Goal: Information Seeking & Learning: Learn about a topic

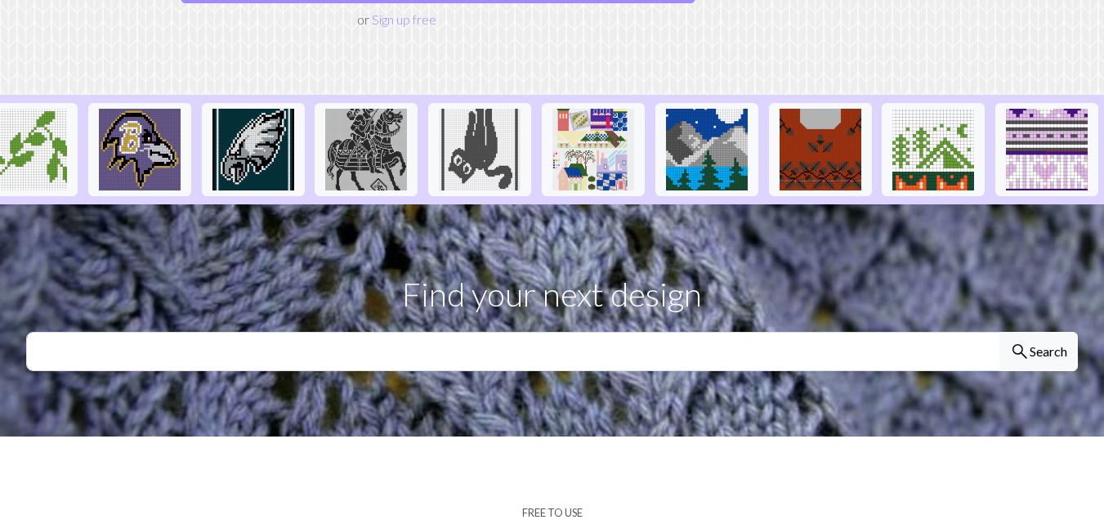
scroll to position [327, 0]
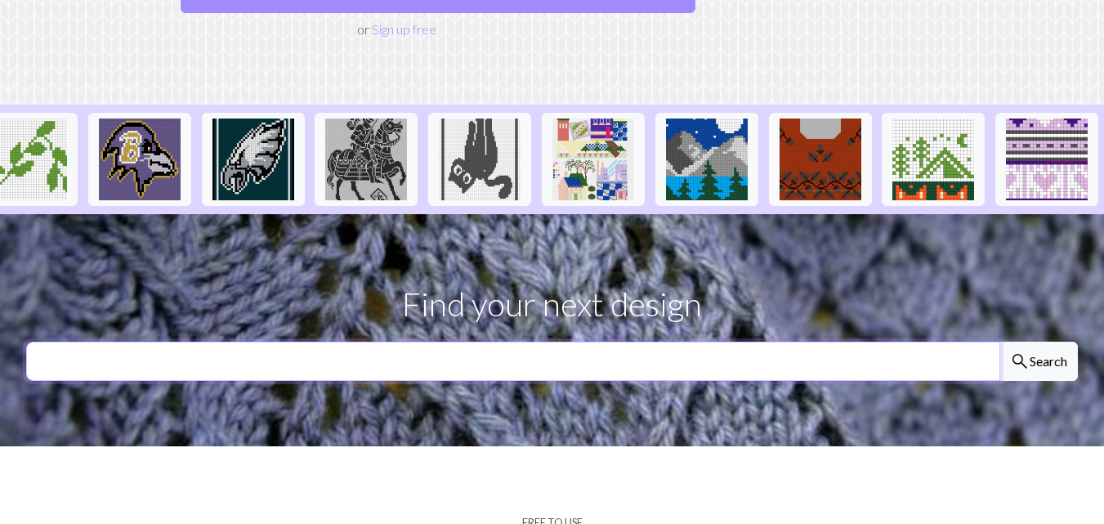
click at [409, 342] on input "text" at bounding box center [513, 361] width 974 height 39
type input "h"
click at [169, 342] on input "text" at bounding box center [513, 361] width 974 height 39
type input "pendelton"
click at [1000, 342] on button "search Search" at bounding box center [1039, 361] width 78 height 39
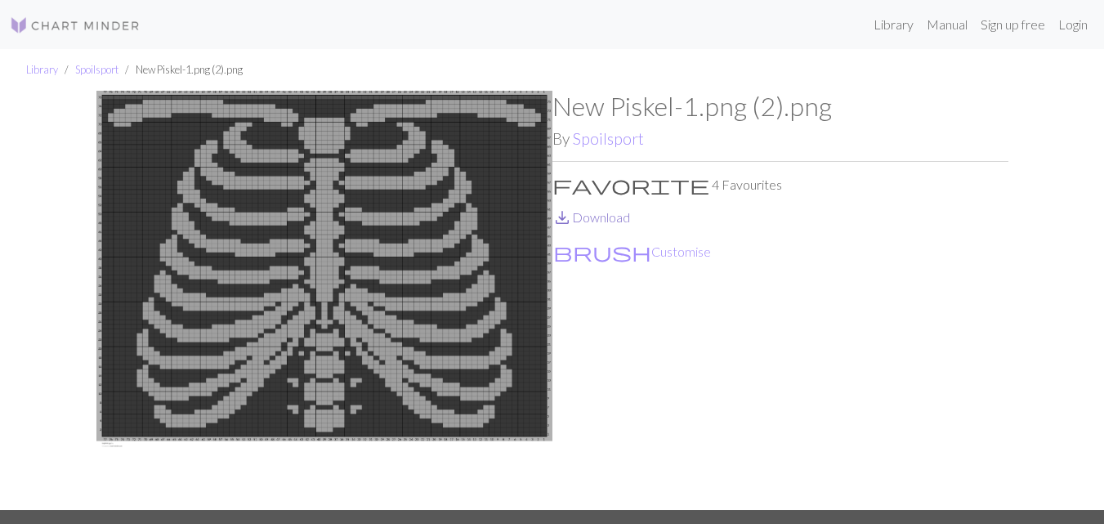
click at [593, 213] on link "save_alt Download" at bounding box center [592, 217] width 78 height 16
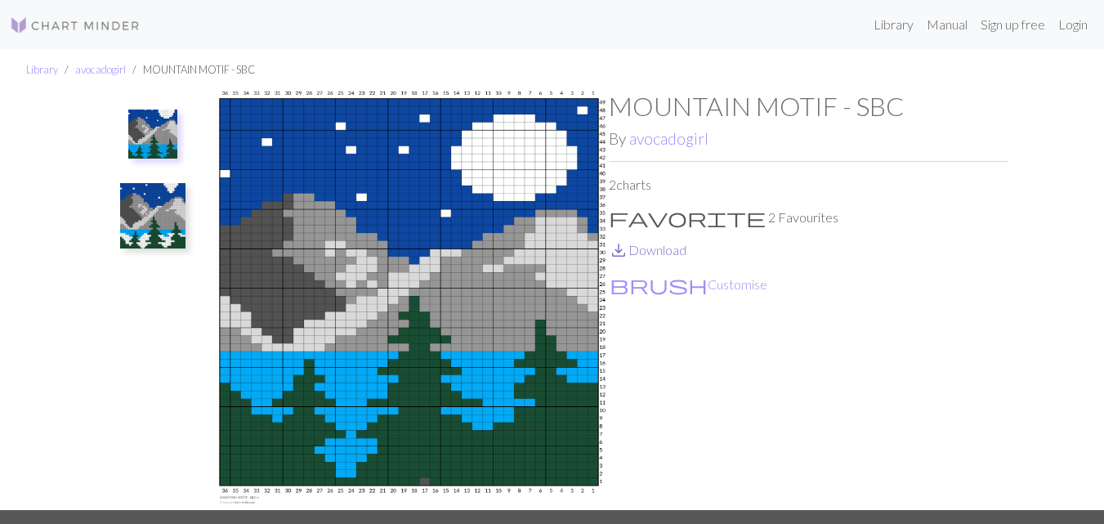
click at [658, 249] on link "save_alt Download" at bounding box center [648, 250] width 78 height 16
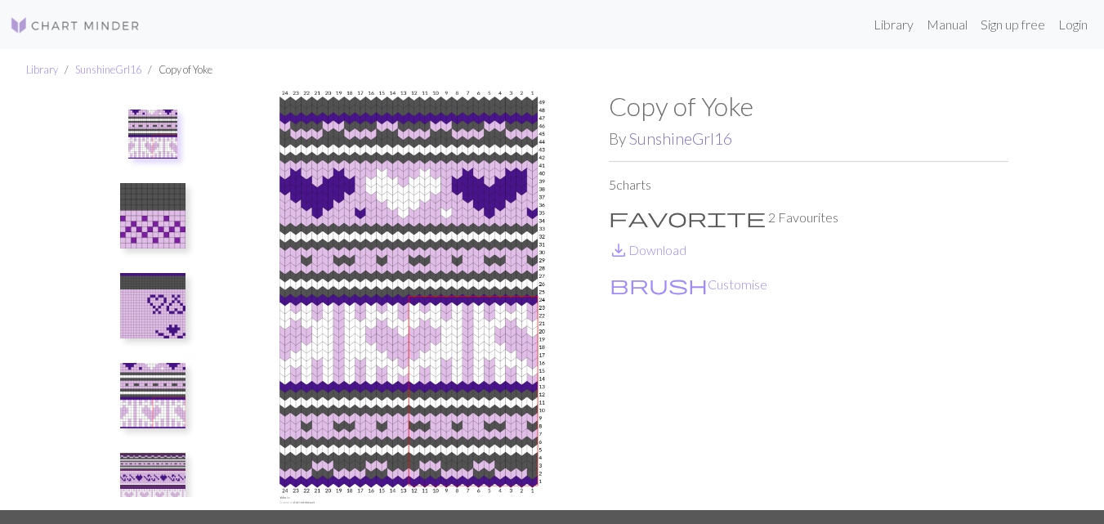
click at [694, 136] on link "SunshineGrl16" at bounding box center [680, 138] width 103 height 19
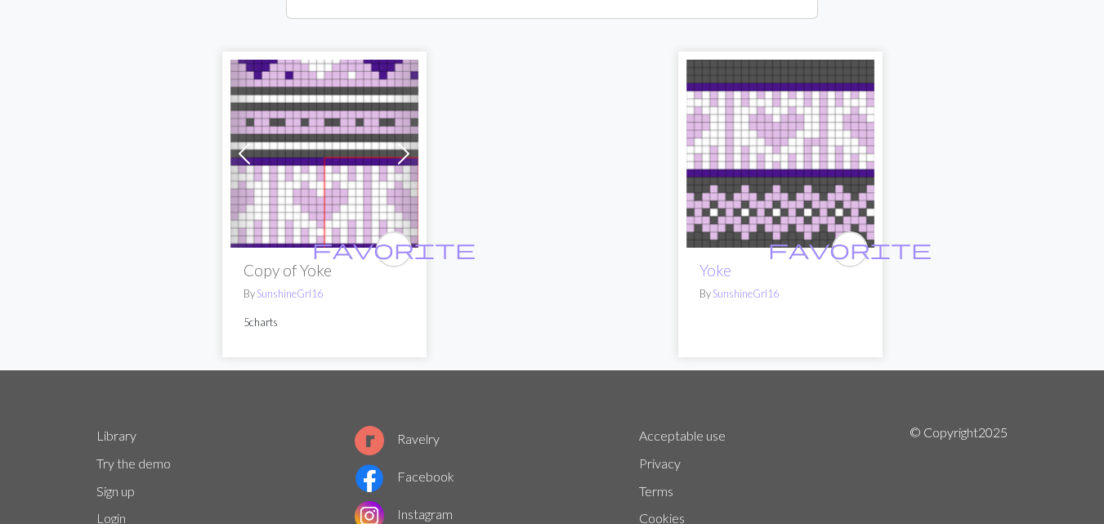
scroll to position [245, 0]
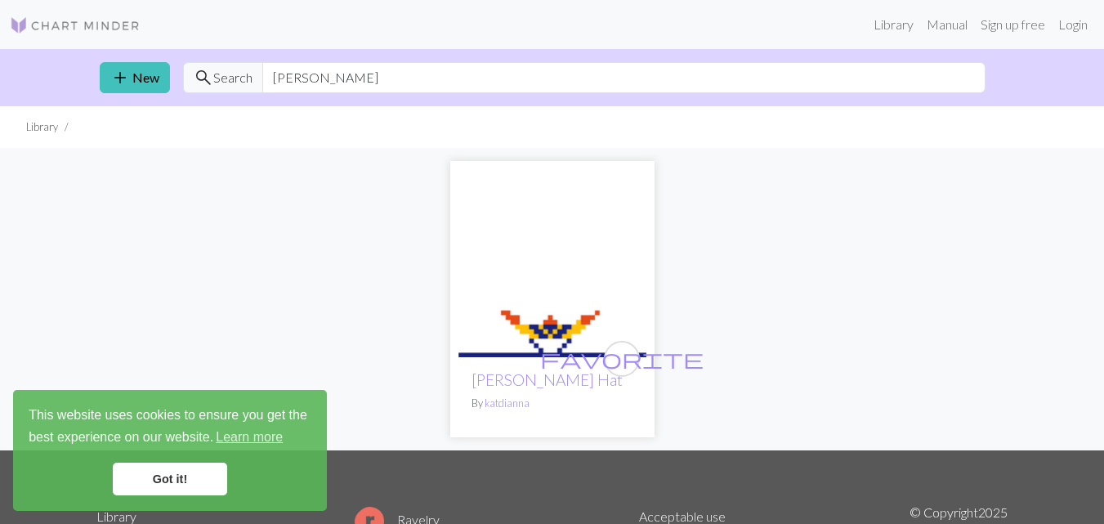
click at [210, 482] on link "Got it!" at bounding box center [170, 479] width 114 height 33
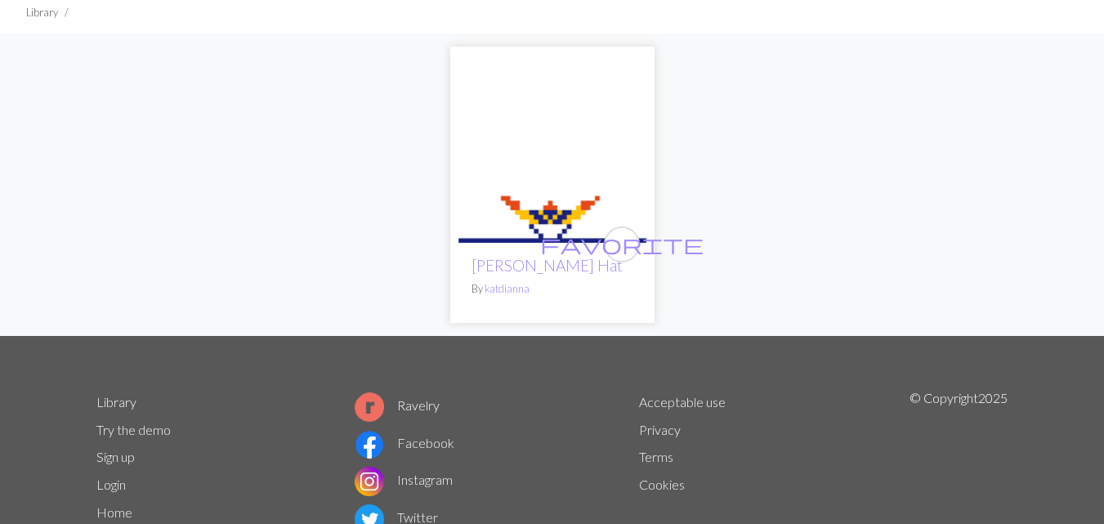
scroll to position [33, 0]
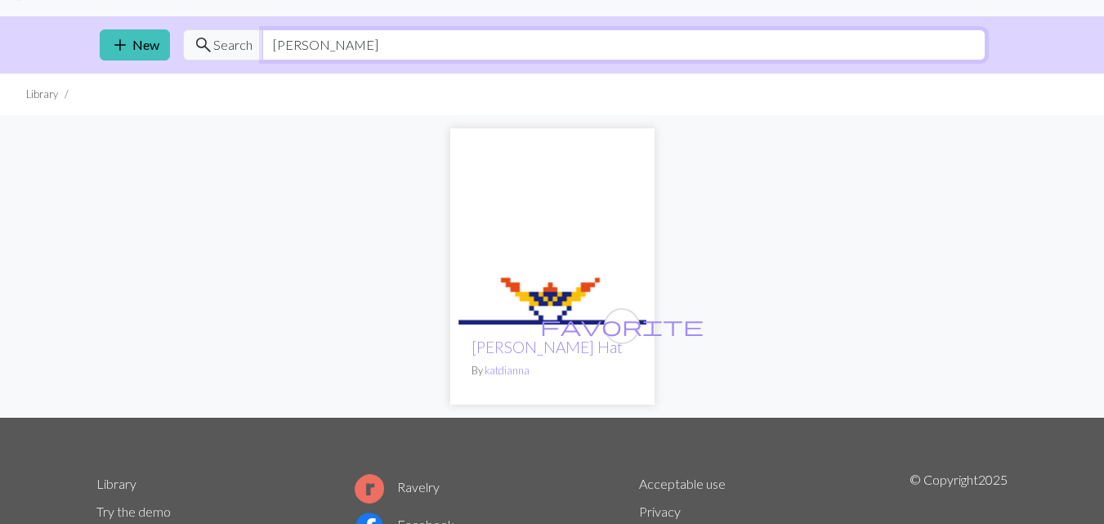
drag, startPoint x: 343, startPoint y: 49, endPoint x: 258, endPoint y: 41, distance: 84.6
click at [258, 41] on div "search Search pendelton" at bounding box center [584, 44] width 803 height 31
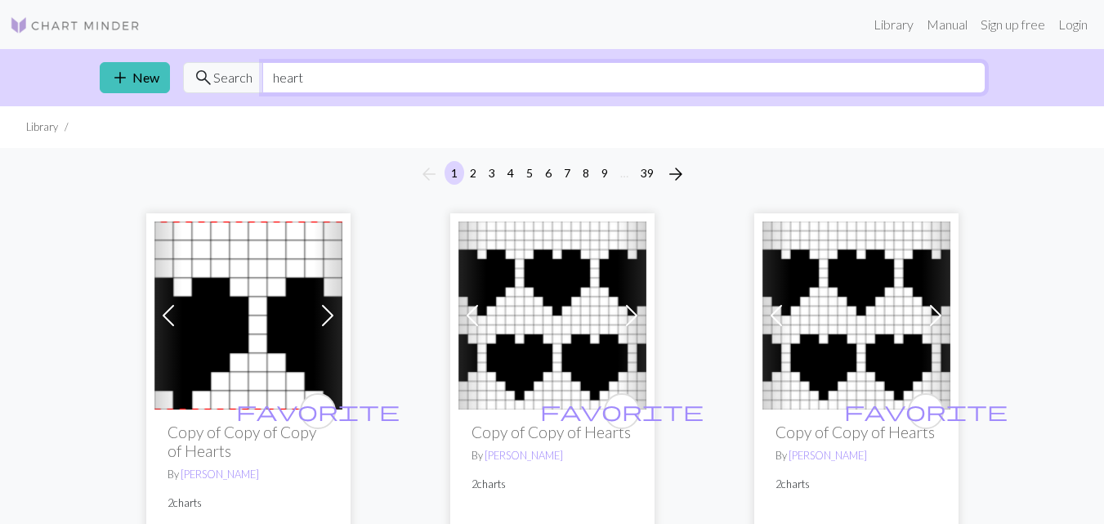
drag, startPoint x: 324, startPoint y: 78, endPoint x: 187, endPoint y: 78, distance: 136.5
click at [187, 78] on div "search Search heart" at bounding box center [584, 77] width 803 height 31
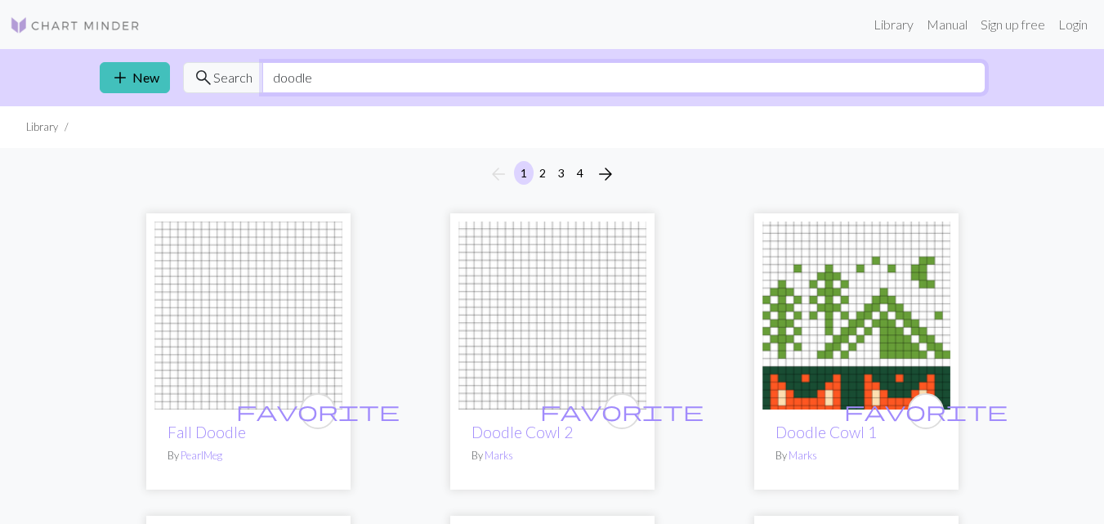
drag, startPoint x: 325, startPoint y: 78, endPoint x: 261, endPoint y: 74, distance: 64.7
click at [262, 74] on input "doodle" at bounding box center [623, 77] width 723 height 31
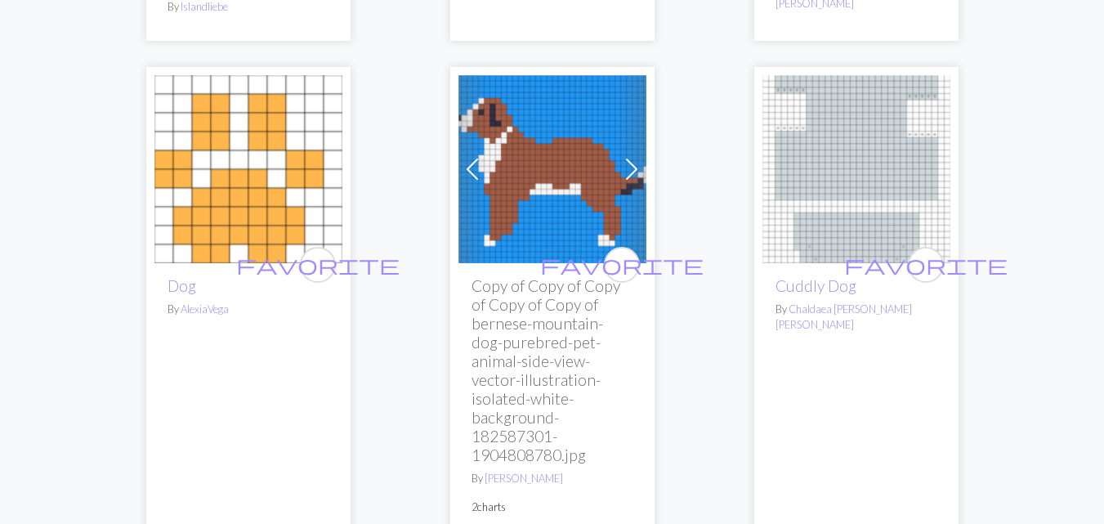
scroll to position [1144, 0]
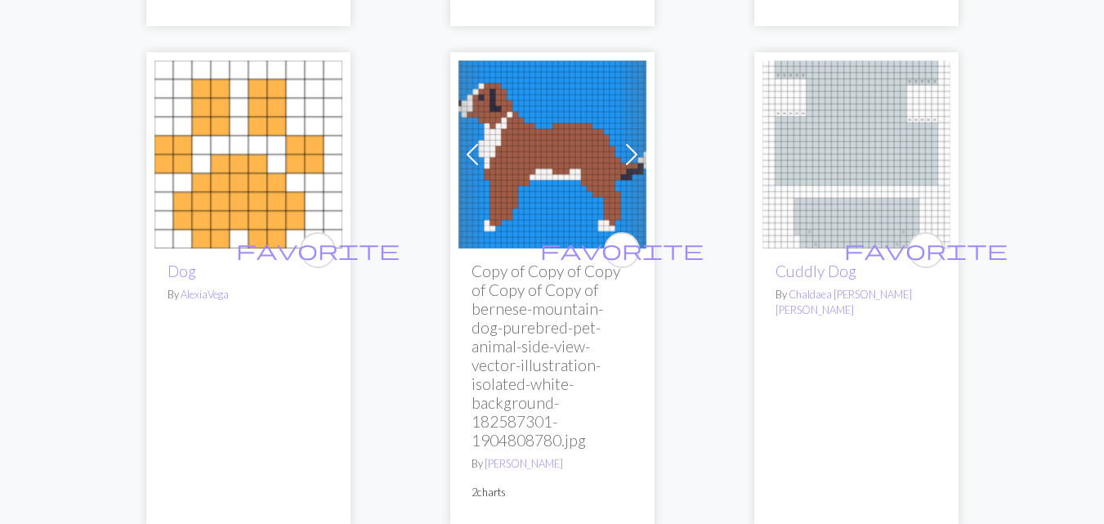
click at [638, 155] on span at bounding box center [632, 154] width 26 height 26
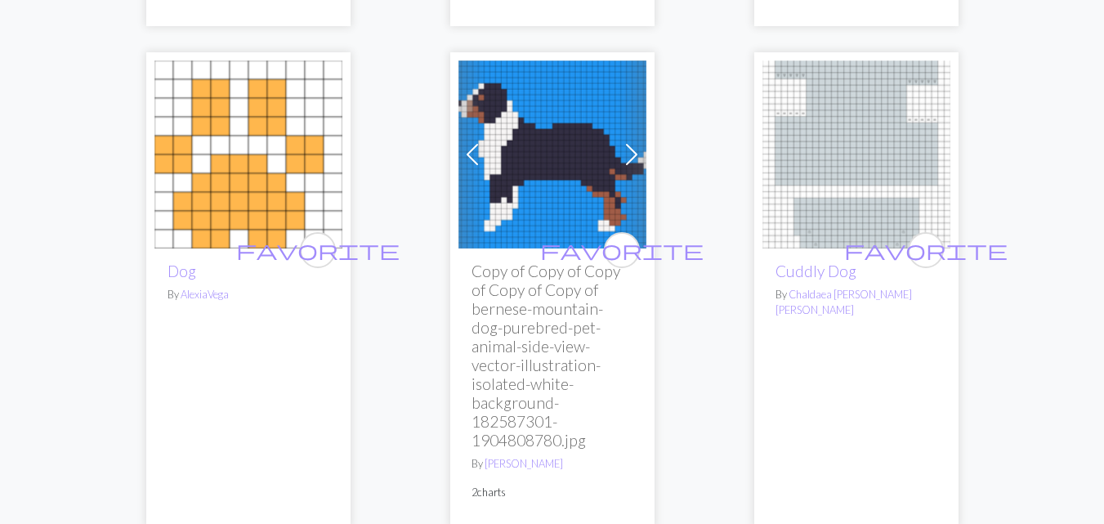
click at [638, 155] on span at bounding box center [632, 154] width 26 height 26
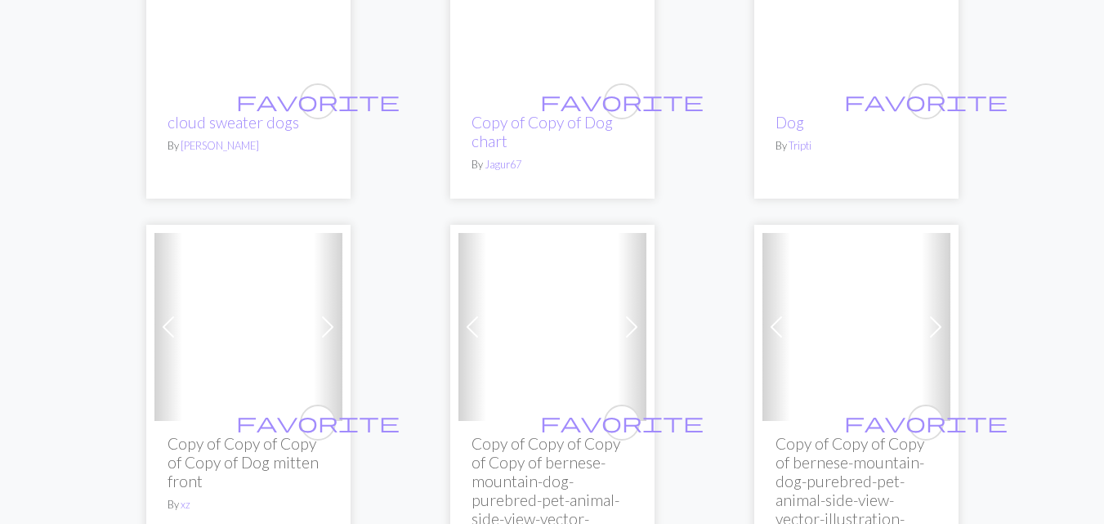
scroll to position [1798, 0]
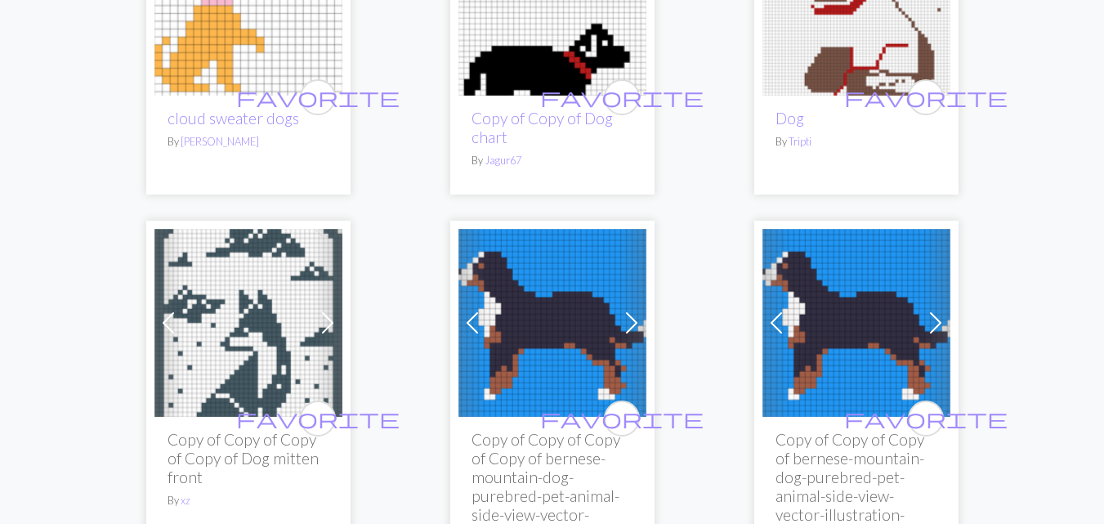
click at [629, 310] on span at bounding box center [632, 323] width 26 height 26
click at [937, 310] on span at bounding box center [936, 323] width 26 height 26
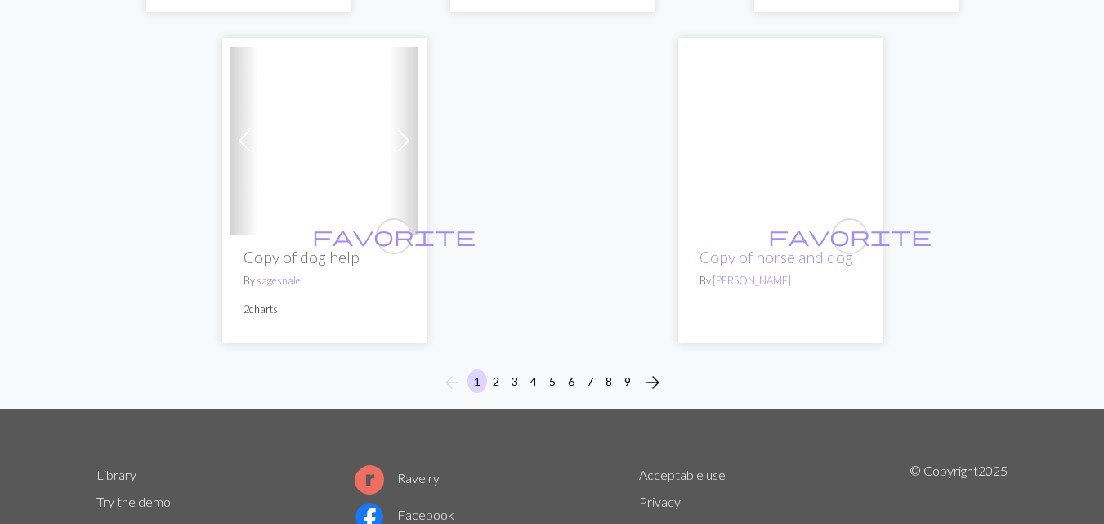
scroll to position [5908, 0]
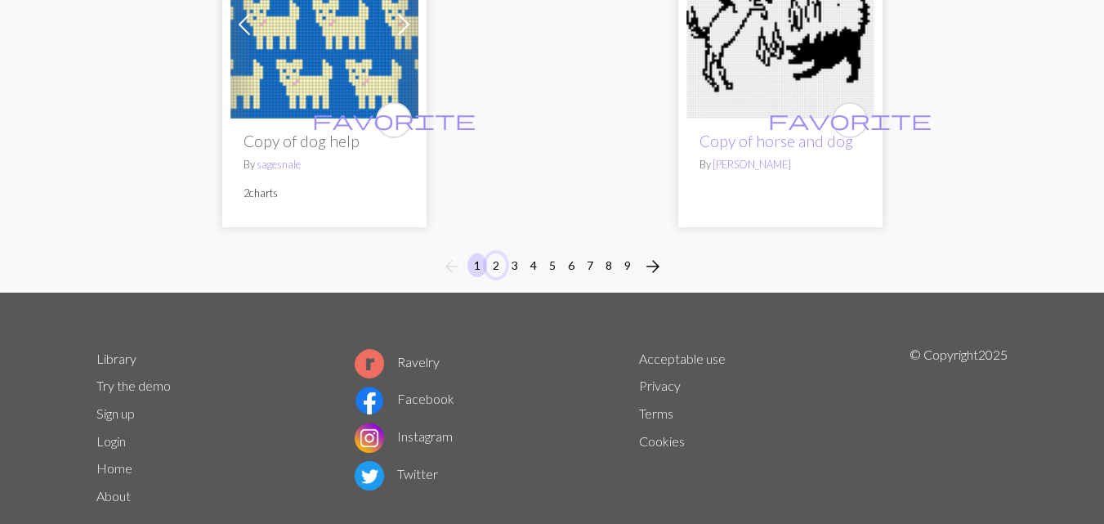
click at [496, 253] on button "2" at bounding box center [496, 265] width 20 height 24
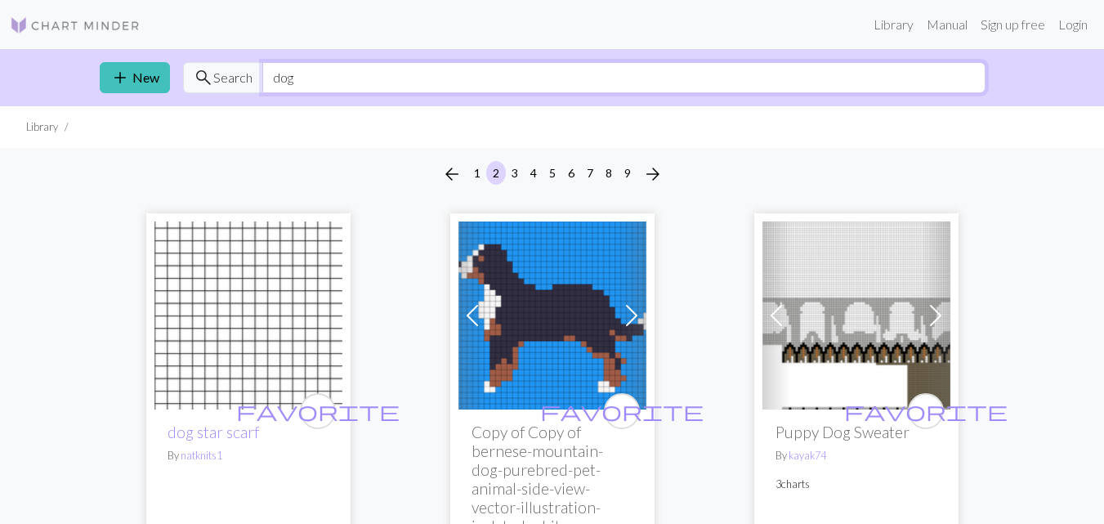
drag, startPoint x: 307, startPoint y: 80, endPoint x: 214, endPoint y: 80, distance: 93.2
click at [214, 80] on div "search Search dog" at bounding box center [584, 77] width 803 height 31
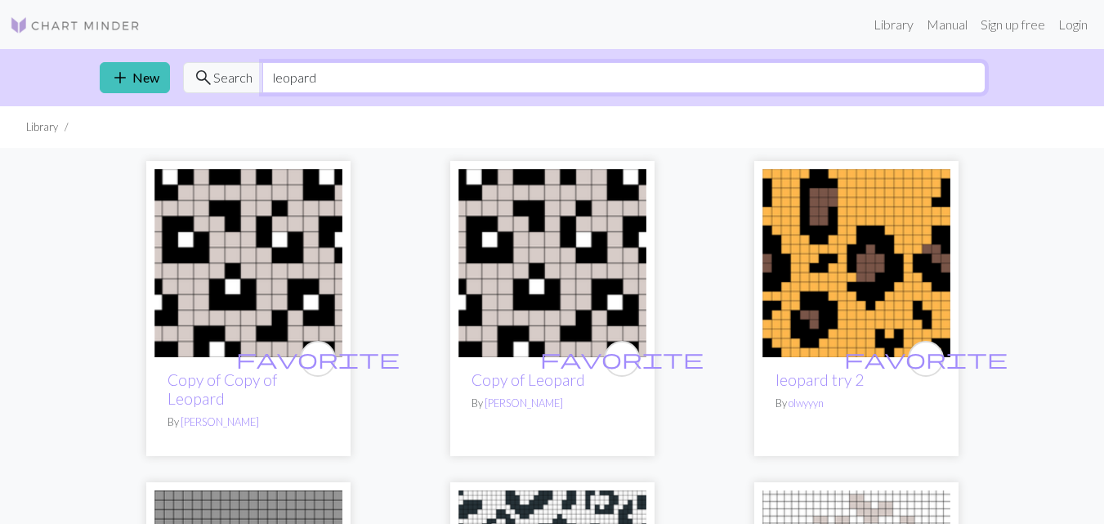
drag, startPoint x: 343, startPoint y: 76, endPoint x: 85, endPoint y: 39, distance: 260.1
click at [85, 39] on div "Library Manual Sign up free Login add New search Search leopard Library favorit…" at bounding box center [552, 262] width 1104 height 524
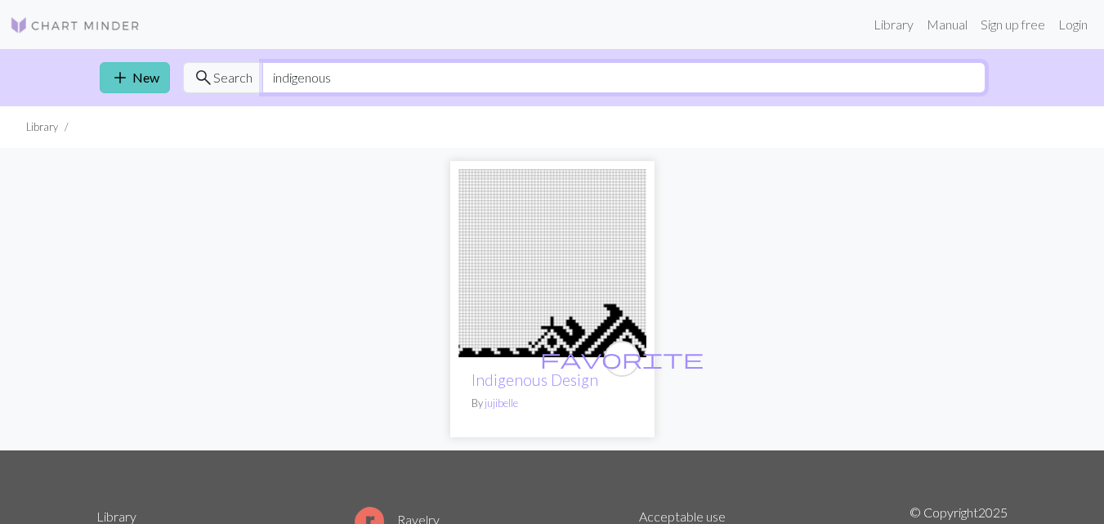
drag, startPoint x: 335, startPoint y: 80, endPoint x: 101, endPoint y: 83, distance: 234.6
click at [101, 83] on div "add New search Search indigenous" at bounding box center [553, 77] width 932 height 57
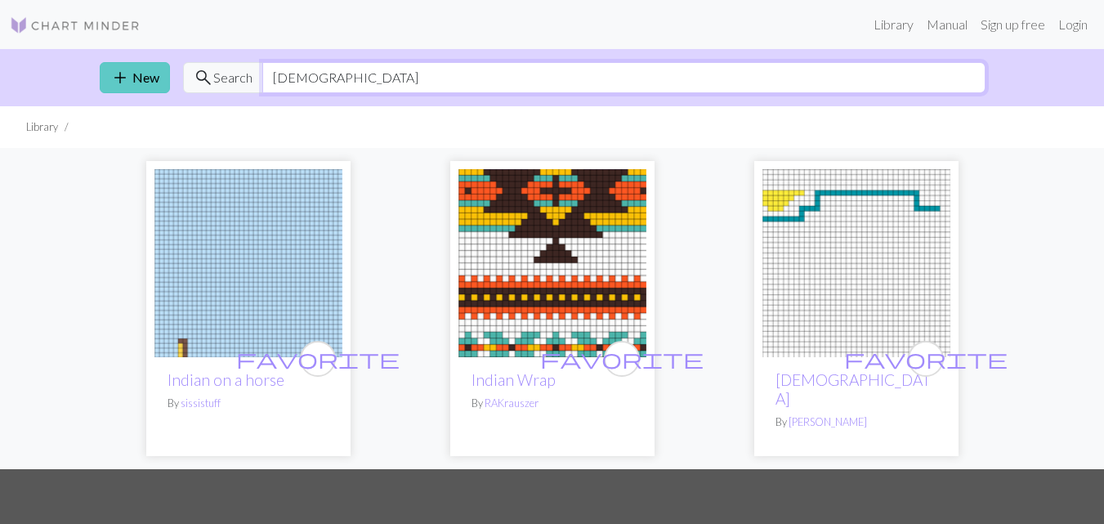
drag, startPoint x: 321, startPoint y: 78, endPoint x: 128, endPoint y: 77, distance: 193.7
click at [128, 77] on div "add New search Search indian" at bounding box center [553, 77] width 932 height 57
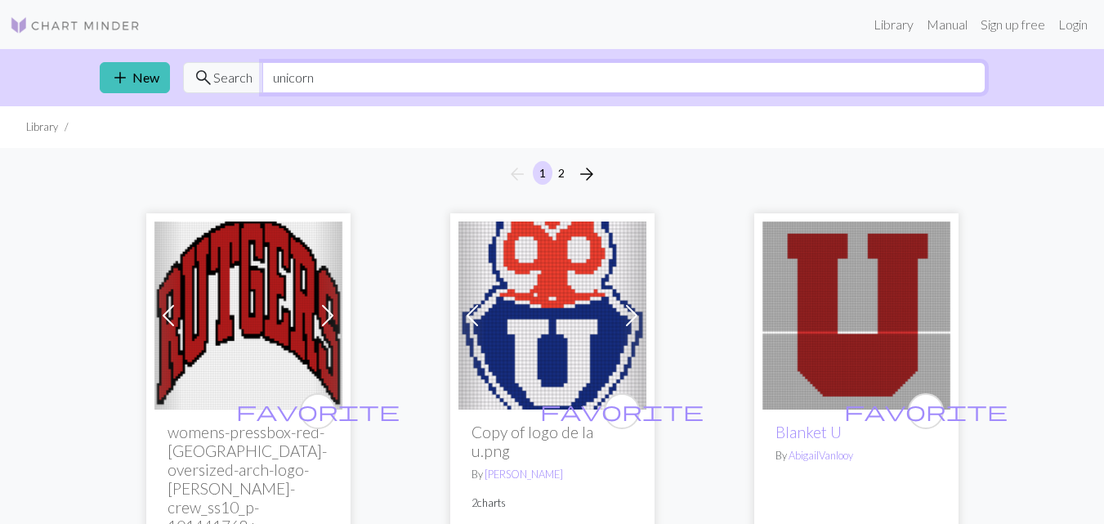
type input "unicorn"
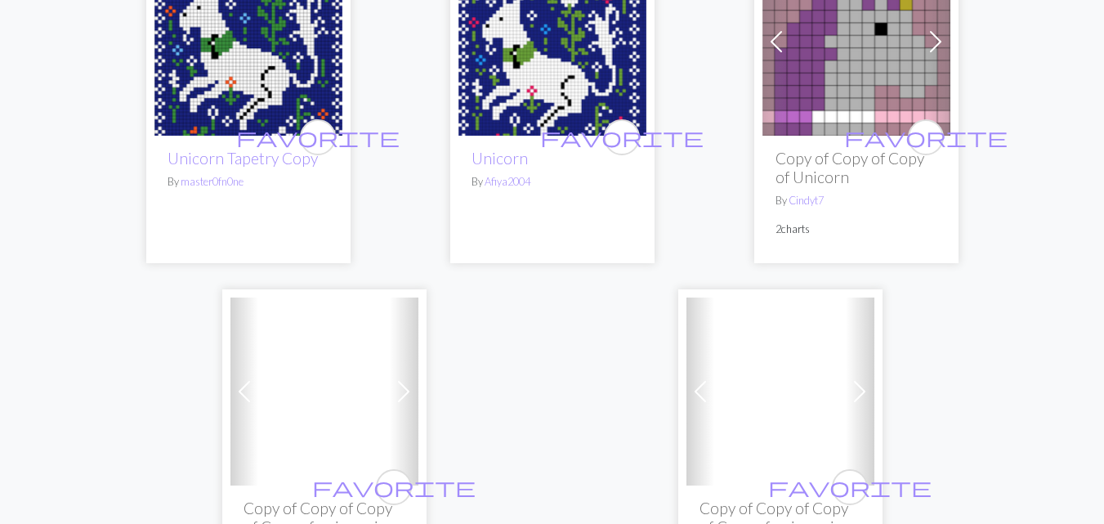
scroll to position [5722, 0]
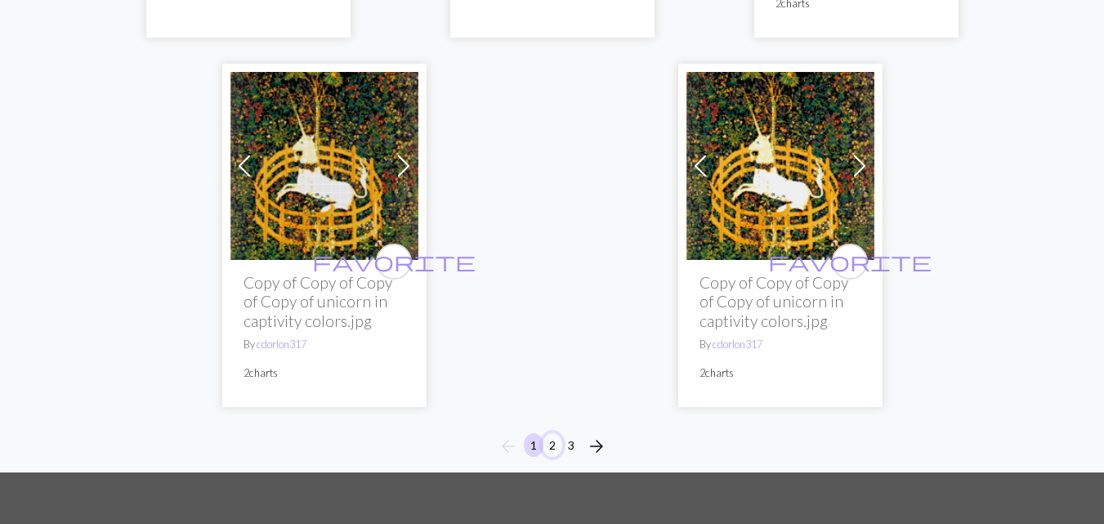
click at [553, 433] on button "2" at bounding box center [553, 445] width 20 height 24
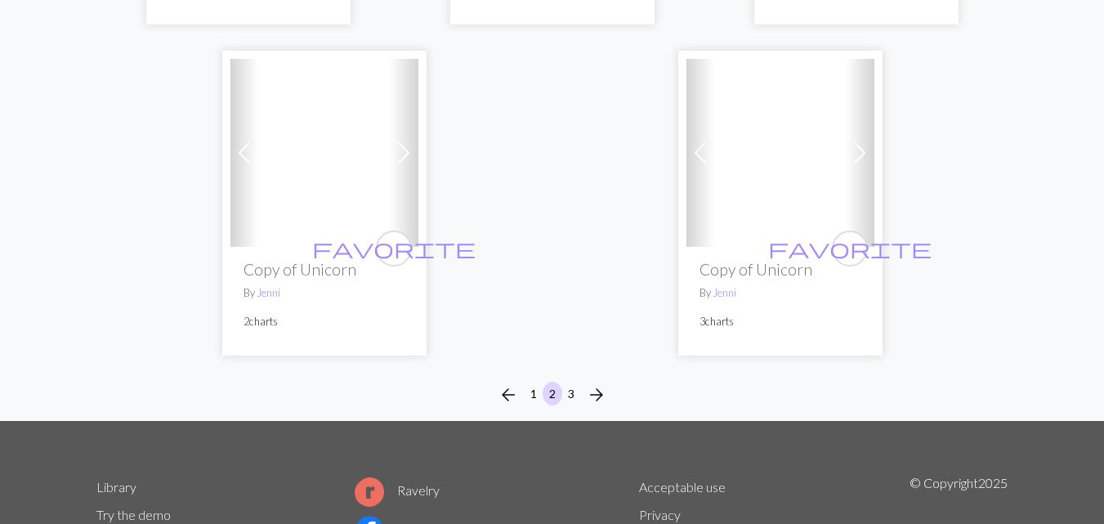
scroll to position [5559, 0]
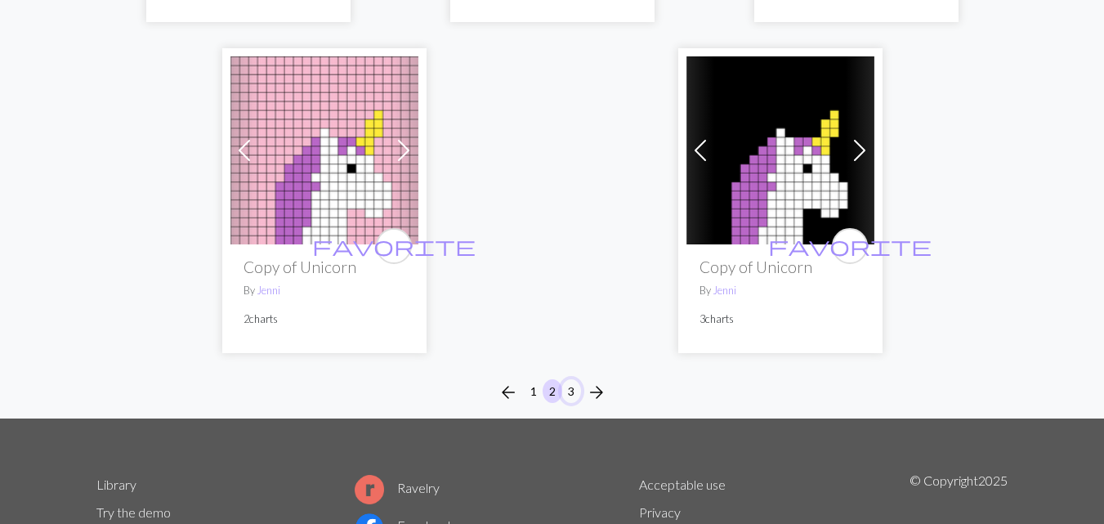
click at [567, 379] on button "3" at bounding box center [572, 391] width 20 height 24
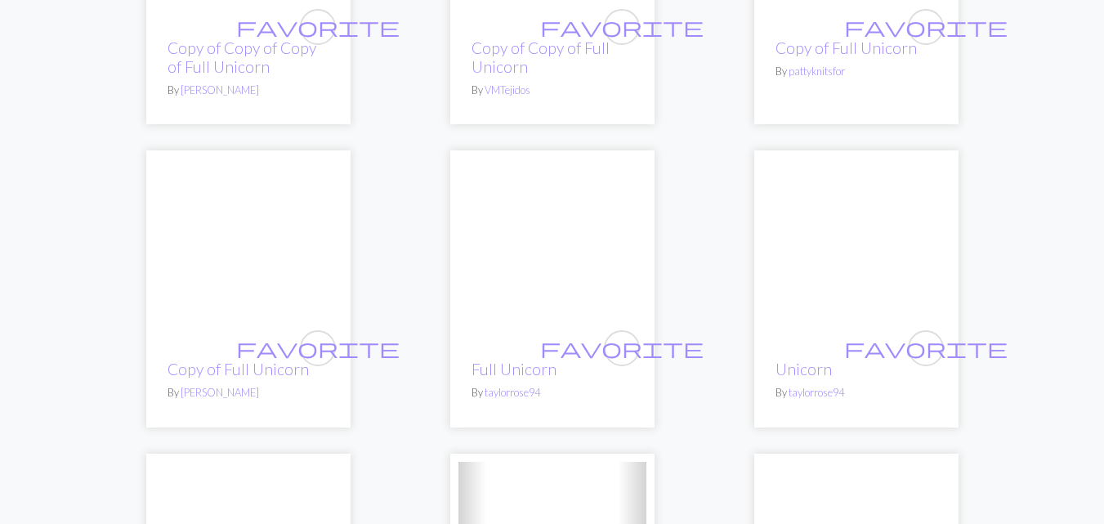
scroll to position [3270, 0]
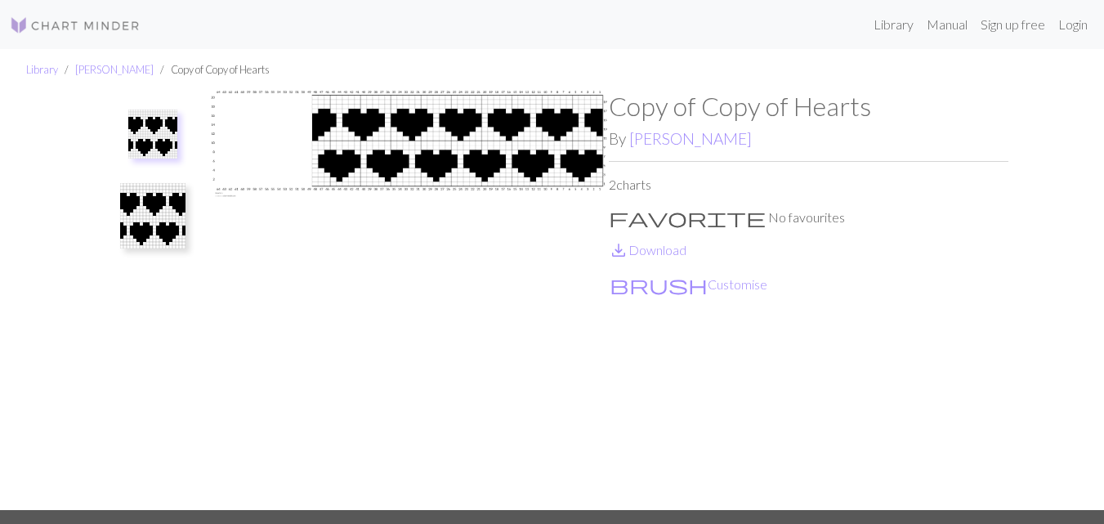
click at [150, 226] on img at bounding box center [152, 215] width 65 height 65
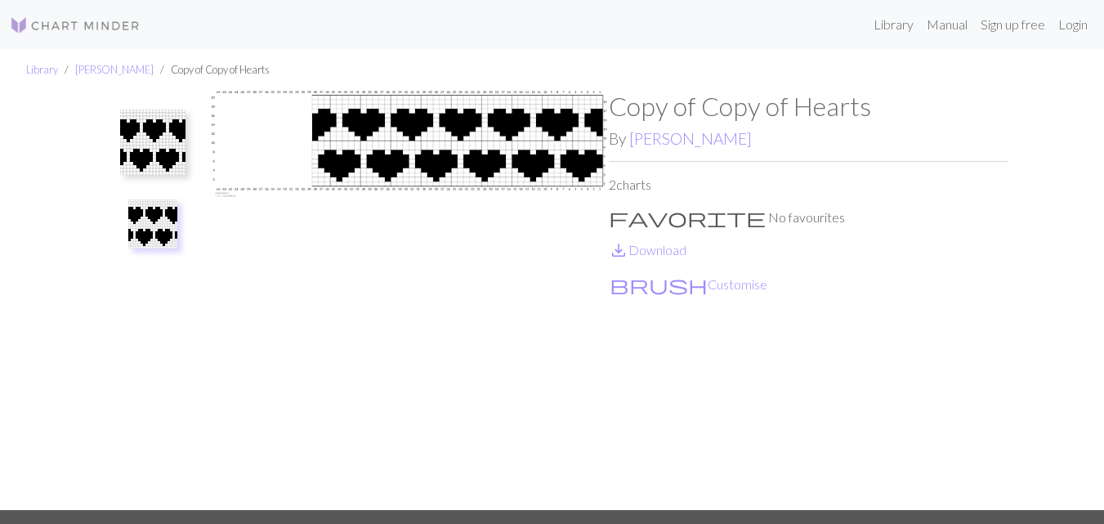
click at [150, 226] on img at bounding box center [152, 223] width 49 height 49
click at [670, 251] on link "save_alt Download" at bounding box center [648, 250] width 78 height 16
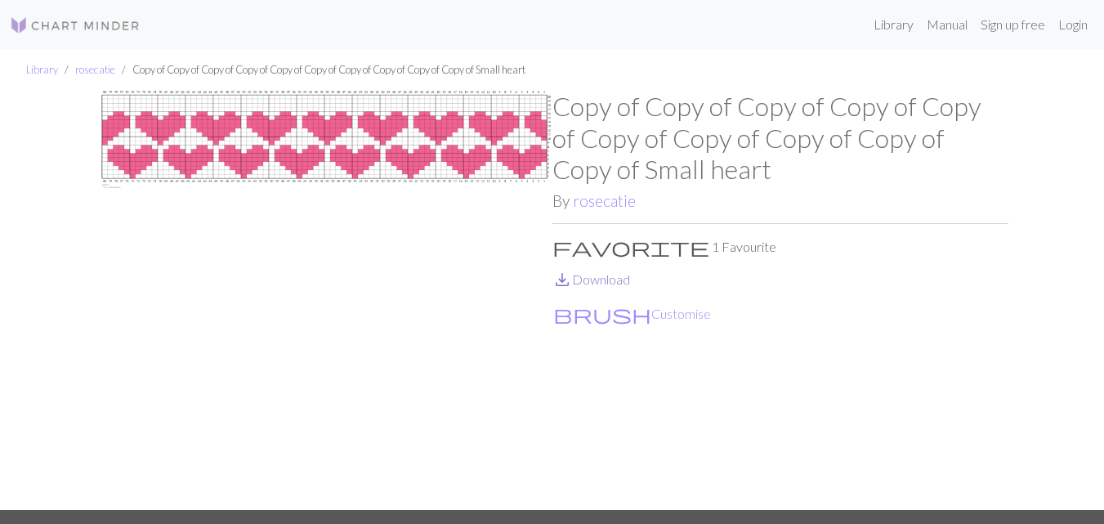
click at [619, 284] on link "save_alt Download" at bounding box center [592, 279] width 78 height 16
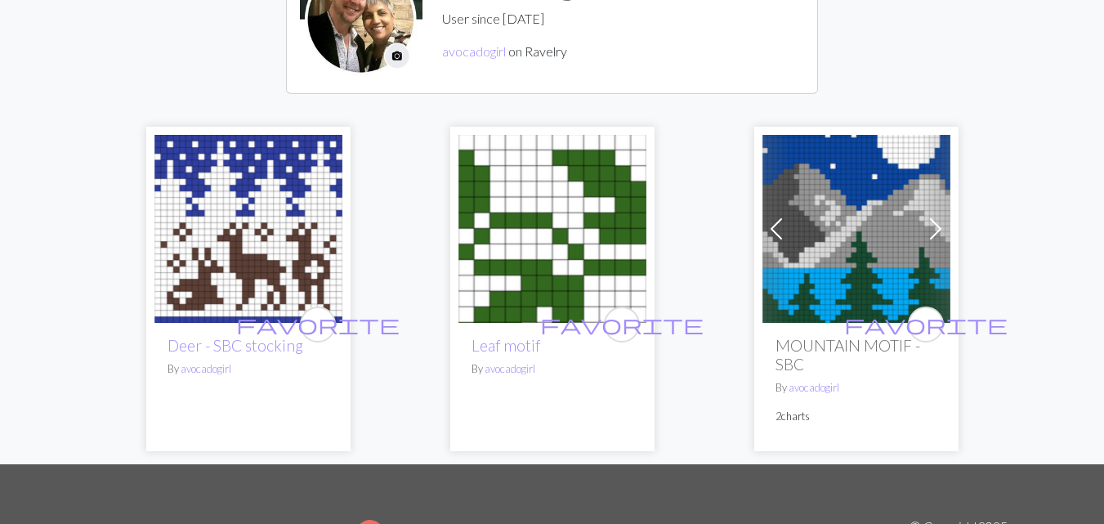
scroll to position [163, 0]
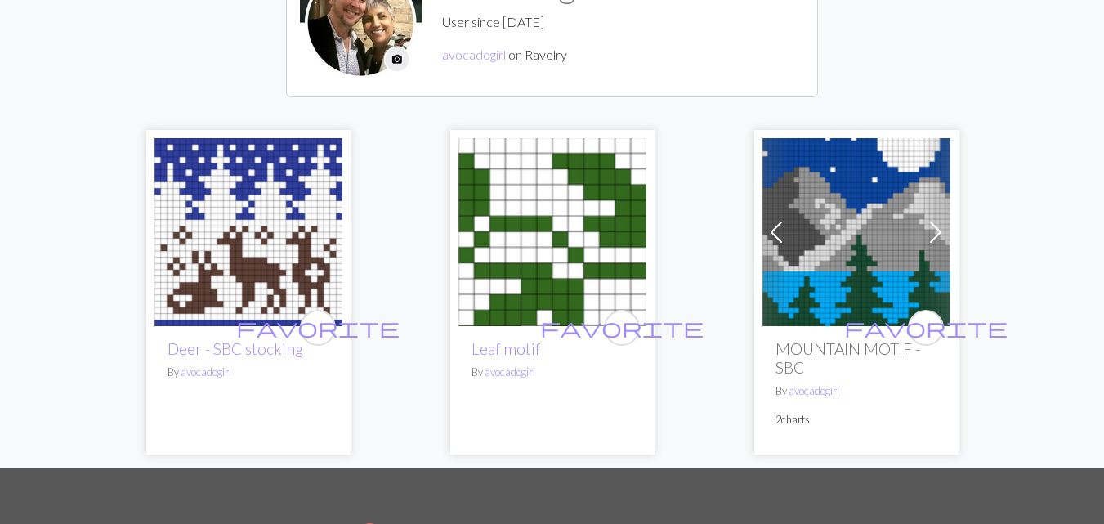
click at [863, 216] on img at bounding box center [857, 232] width 188 height 188
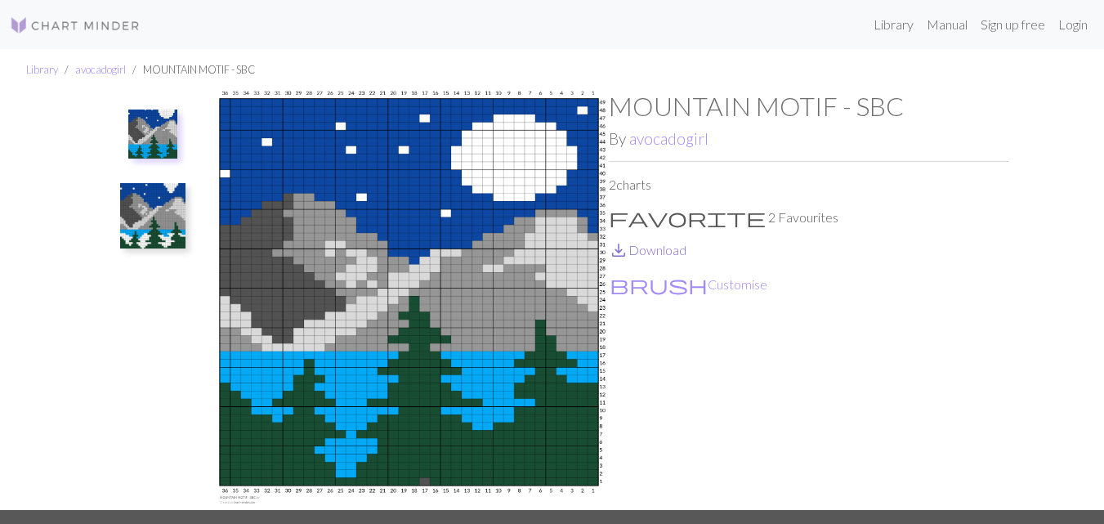
click at [679, 251] on link "save_alt Download" at bounding box center [648, 250] width 78 height 16
click at [1103, 271] on div "Library avocadogirl MOUNTAIN MOTIF - SBC MOUNTAIN MOTIF - SBC By avocadogirl 2 …" at bounding box center [552, 279] width 1104 height 461
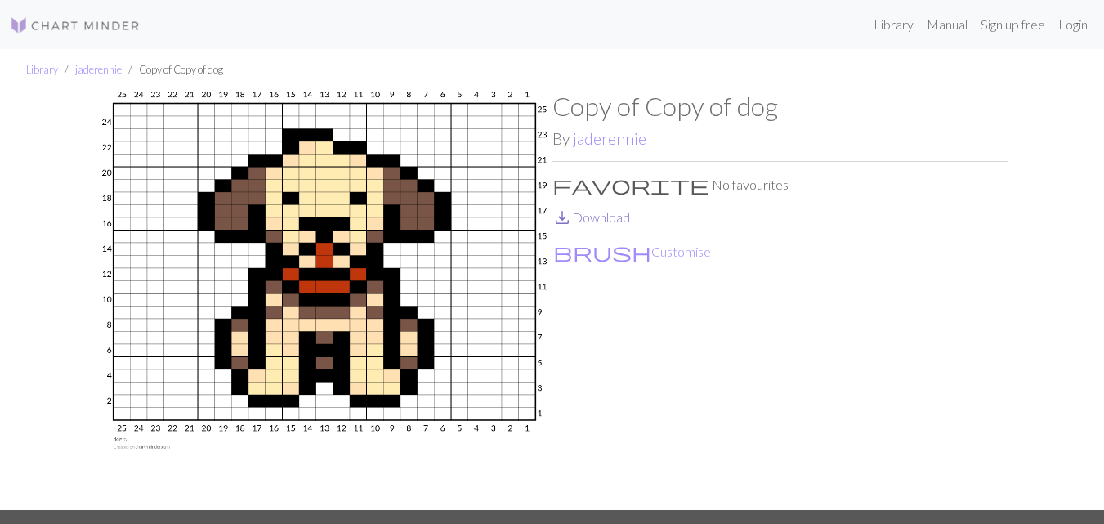
click at [618, 216] on link "save_alt Download" at bounding box center [592, 217] width 78 height 16
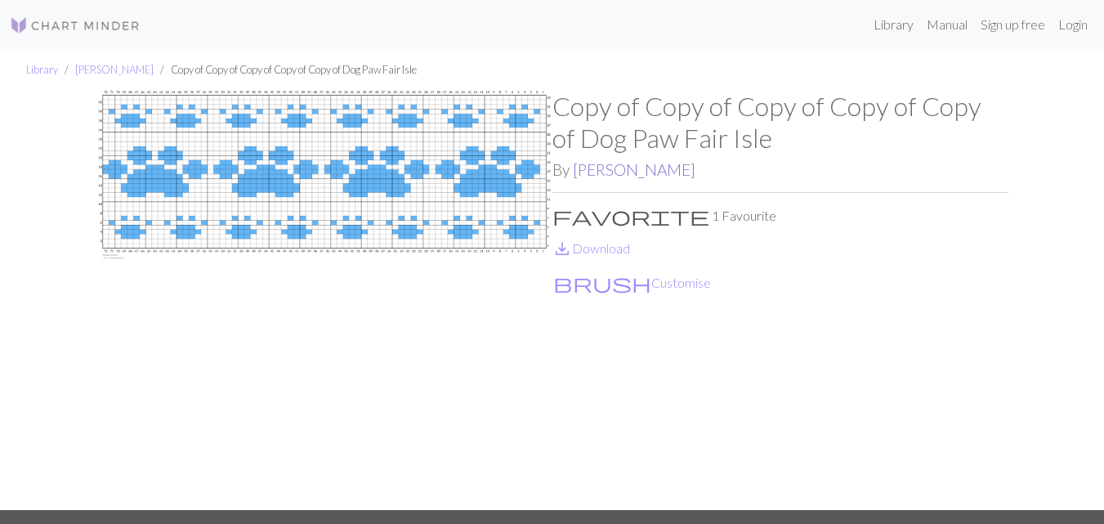
click at [655, 167] on link "[PERSON_NAME]" at bounding box center [634, 169] width 123 height 19
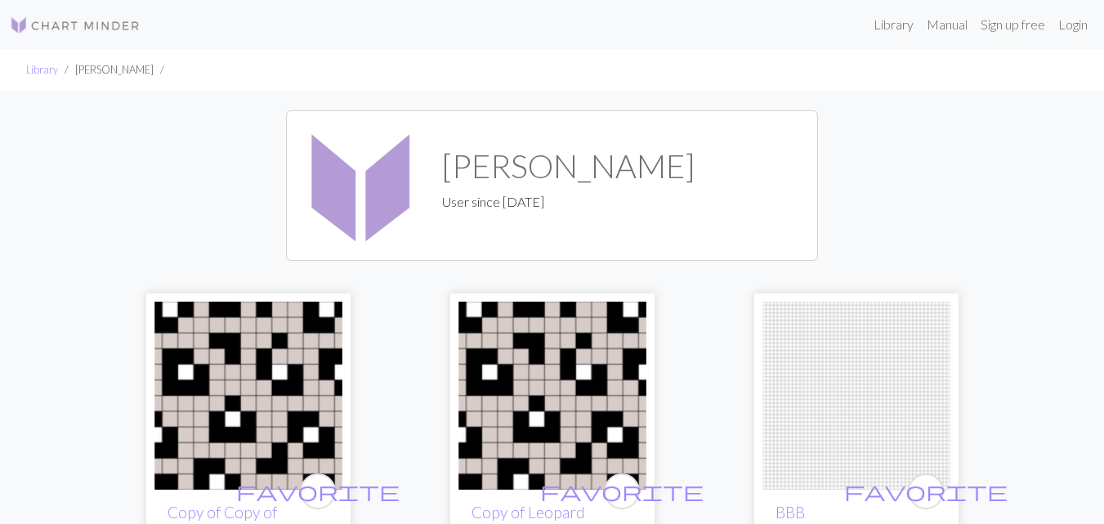
click at [118, 24] on img at bounding box center [75, 26] width 131 height 20
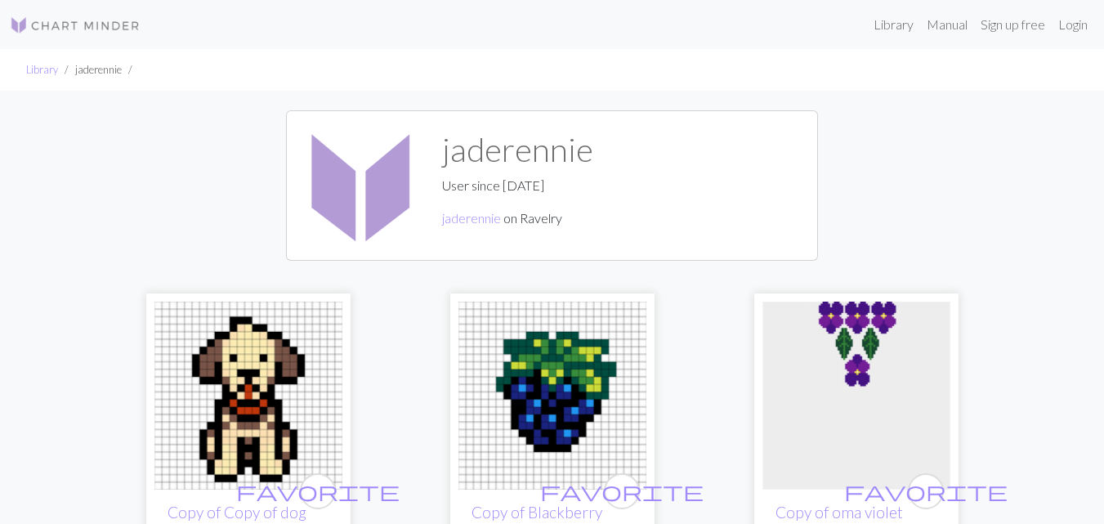
click at [84, 24] on img at bounding box center [75, 26] width 131 height 20
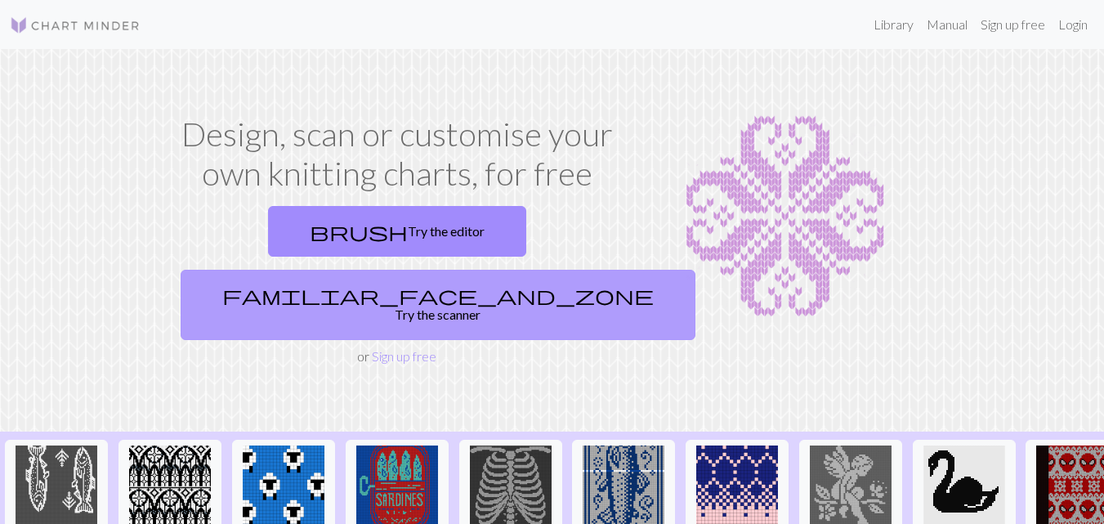
click at [539, 270] on link "familiar_face_and_zone Try the scanner" at bounding box center [438, 305] width 515 height 70
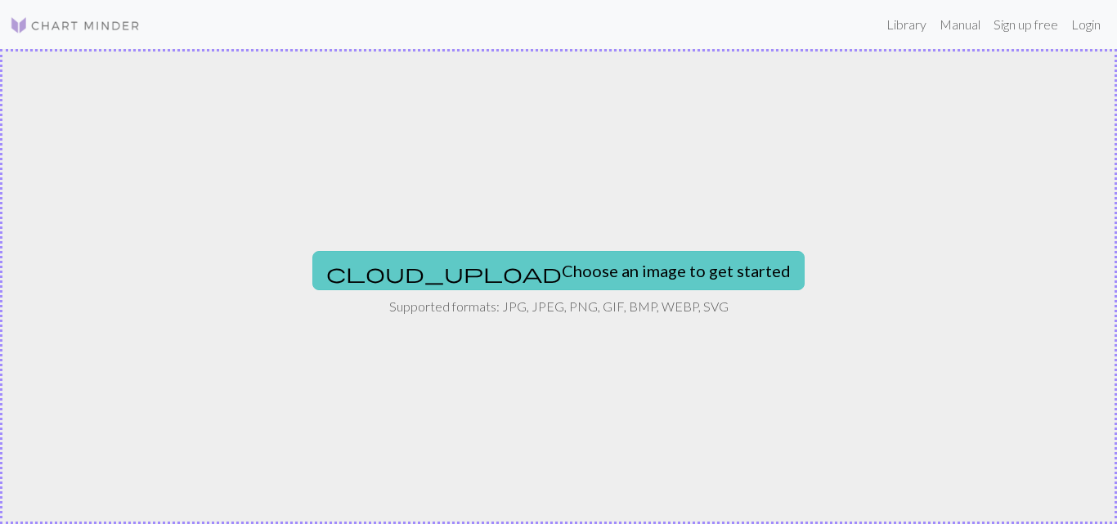
click at [543, 262] on button "cloud_upload Choose an image to get started" at bounding box center [558, 270] width 492 height 39
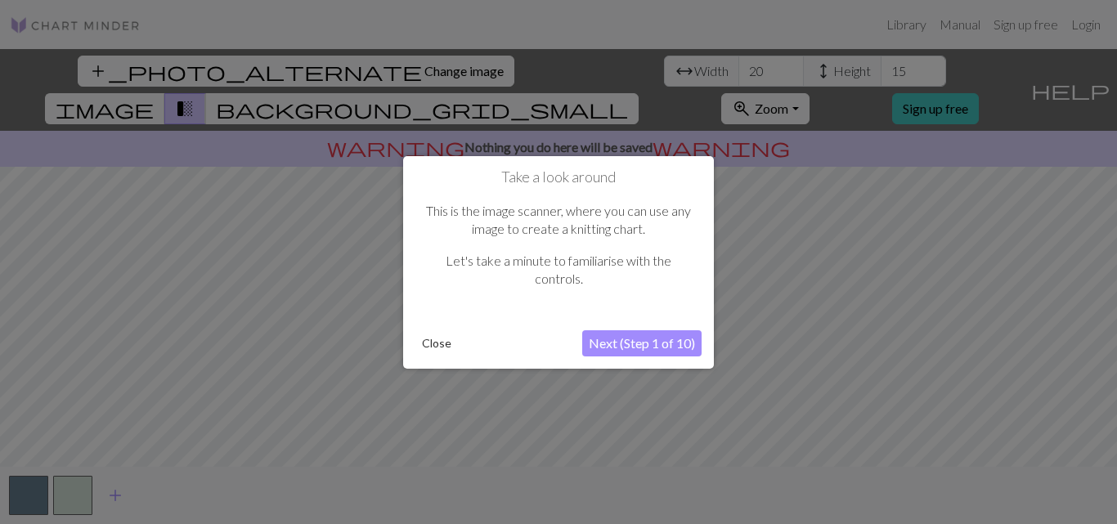
click at [597, 346] on button "Next (Step 1 of 10)" at bounding box center [641, 343] width 119 height 26
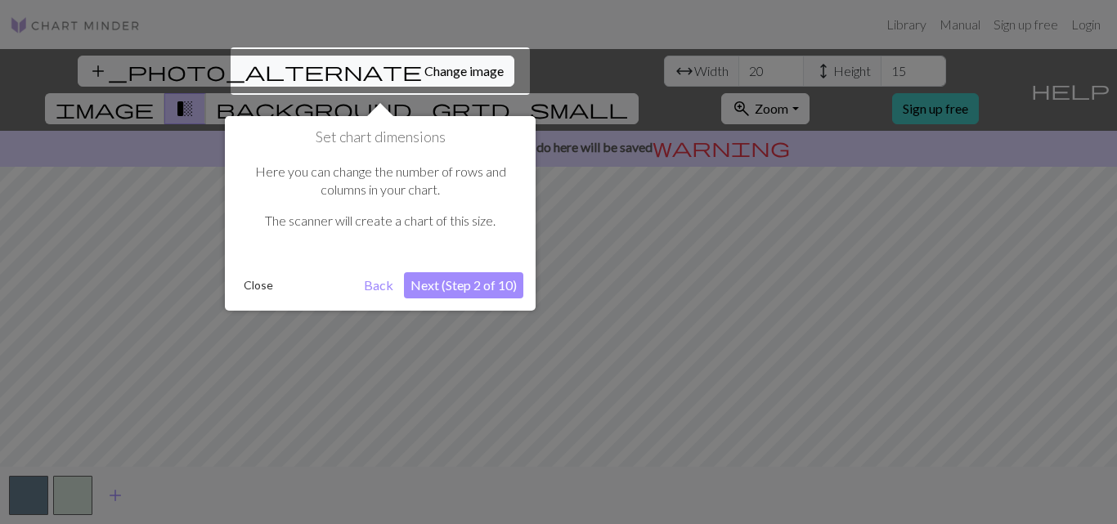
click at [440, 275] on button "Next (Step 2 of 10)" at bounding box center [463, 285] width 119 height 26
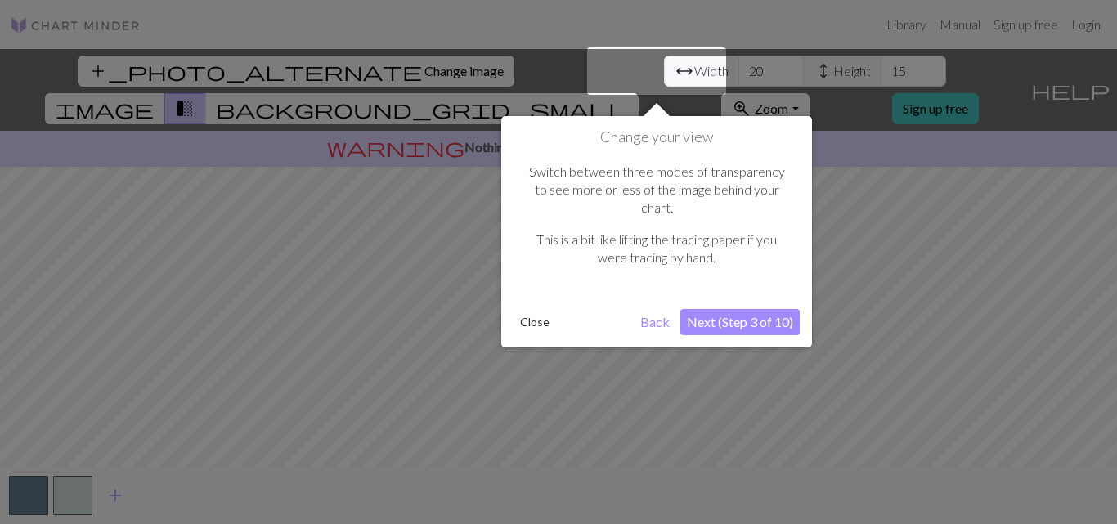
click at [522, 310] on button "Close" at bounding box center [534, 322] width 43 height 25
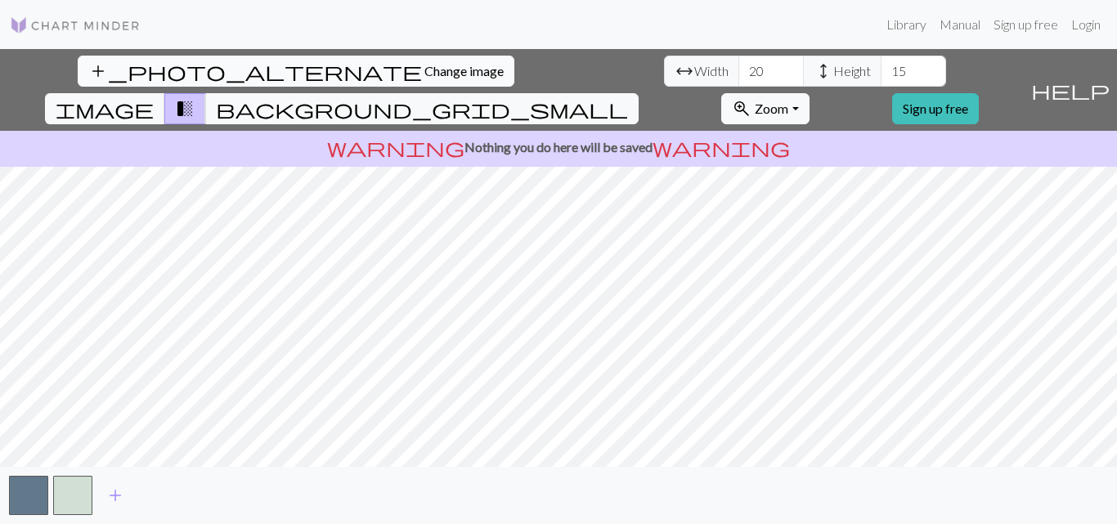
click at [424, 71] on span "Change image" at bounding box center [463, 71] width 79 height 16
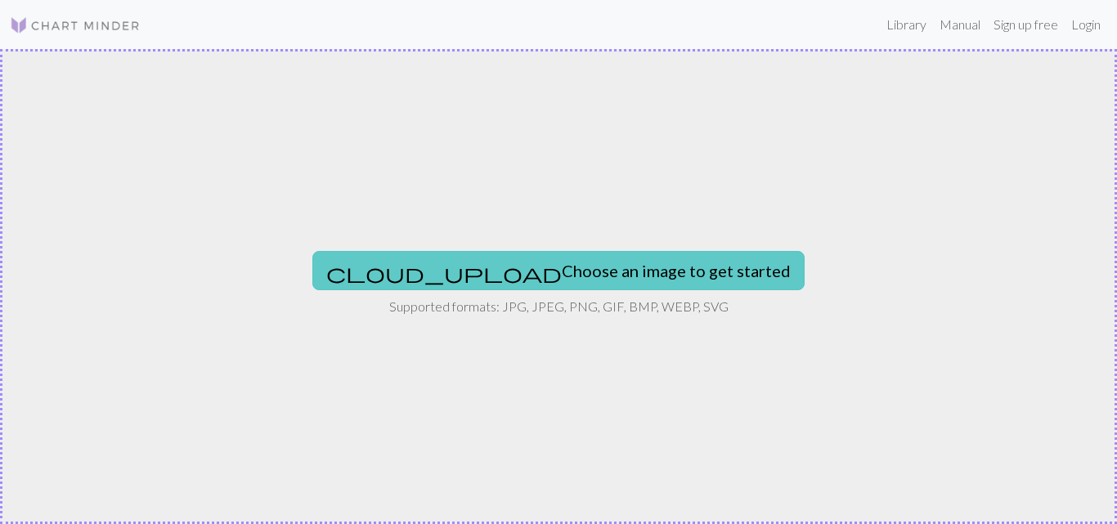
click at [635, 281] on button "cloud_upload Choose an image to get started" at bounding box center [558, 270] width 492 height 39
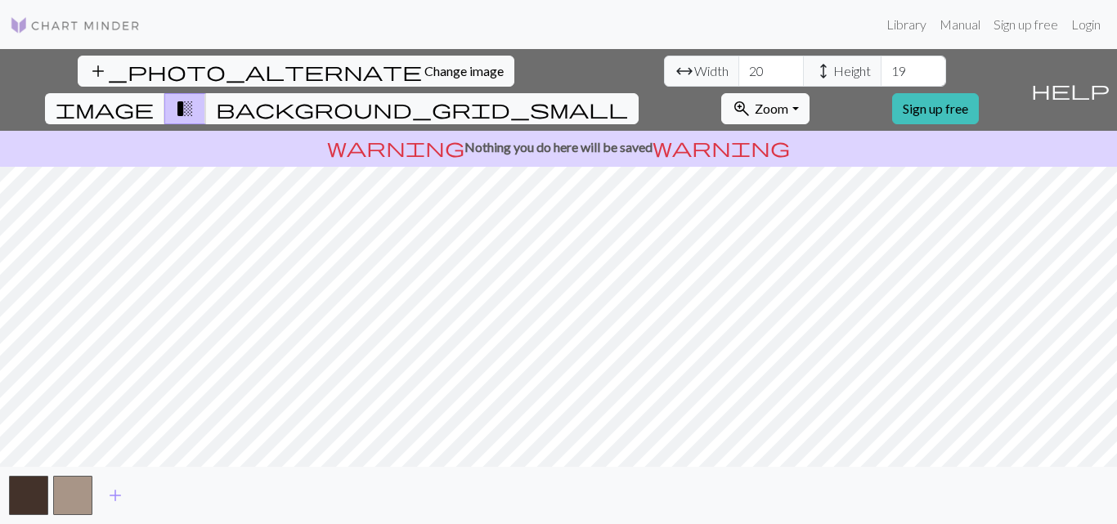
click at [154, 97] on span "image" at bounding box center [105, 108] width 98 height 23
click at [628, 97] on span "background_grid_small" at bounding box center [422, 108] width 412 height 23
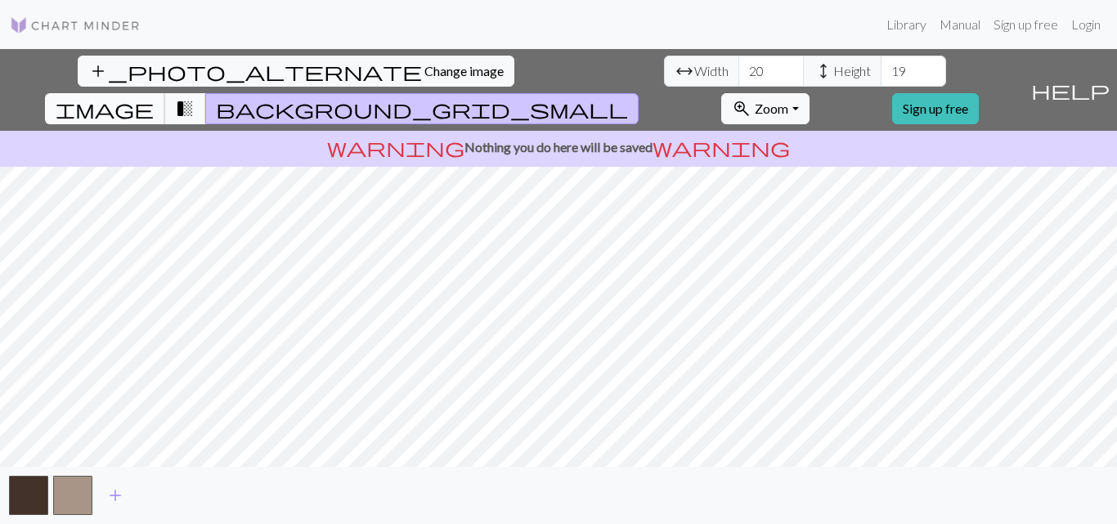
click at [154, 97] on span "image" at bounding box center [105, 108] width 98 height 23
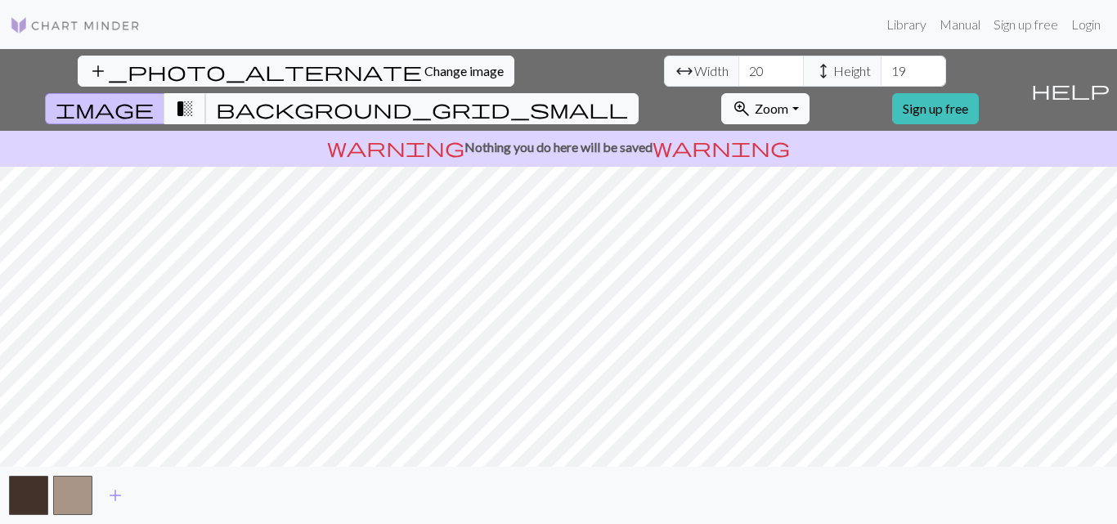
click at [195, 97] on span "transition_fade" at bounding box center [185, 108] width 20 height 23
click at [424, 69] on span "Change image" at bounding box center [463, 71] width 79 height 16
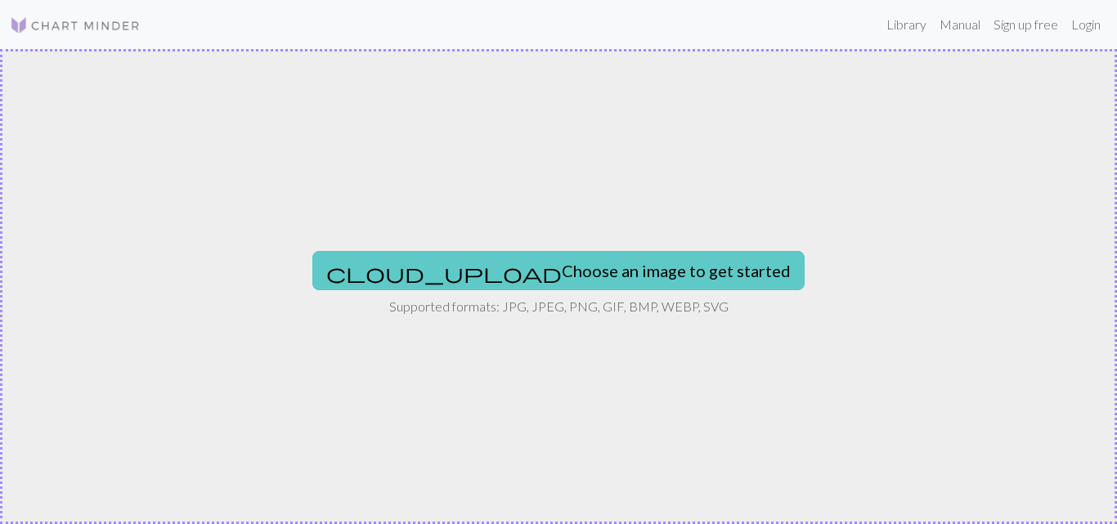
click at [554, 269] on button "cloud_upload Choose an image to get started" at bounding box center [558, 270] width 492 height 39
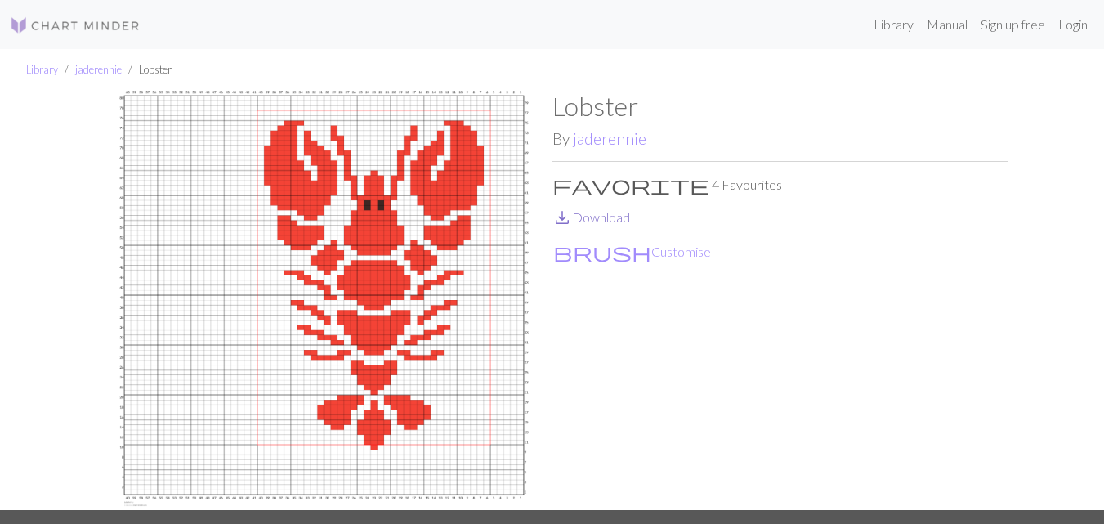
click at [607, 222] on link "save_alt Download" at bounding box center [592, 217] width 78 height 16
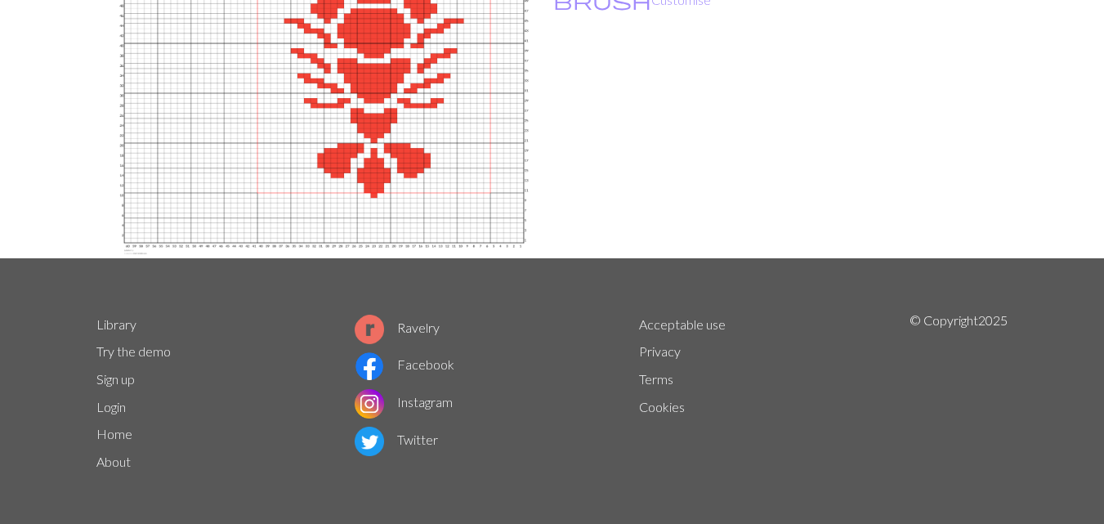
scroll to position [256, 0]
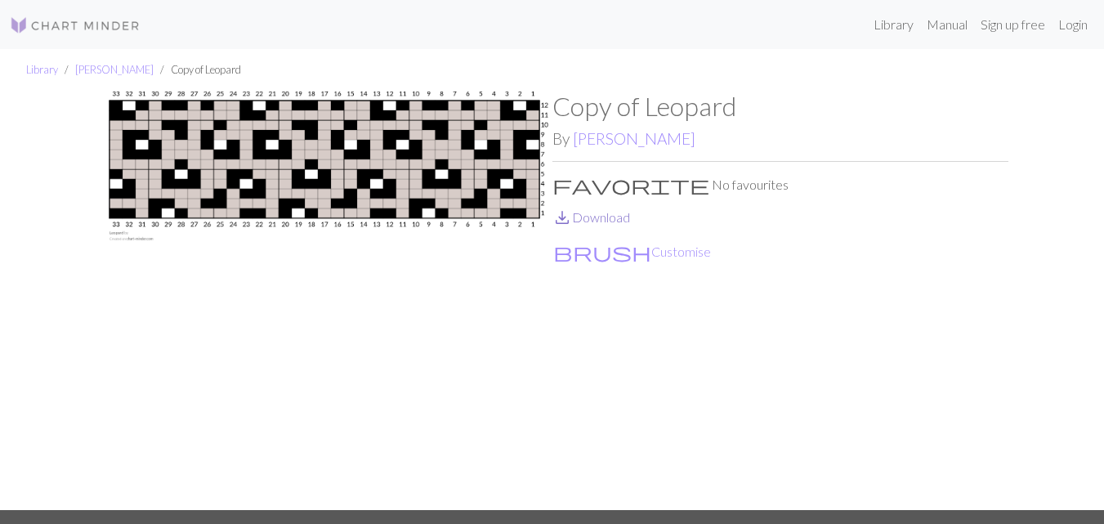
click at [595, 217] on link "save_alt Download" at bounding box center [592, 217] width 78 height 16
click at [625, 136] on link "[PERSON_NAME]" at bounding box center [634, 138] width 123 height 19
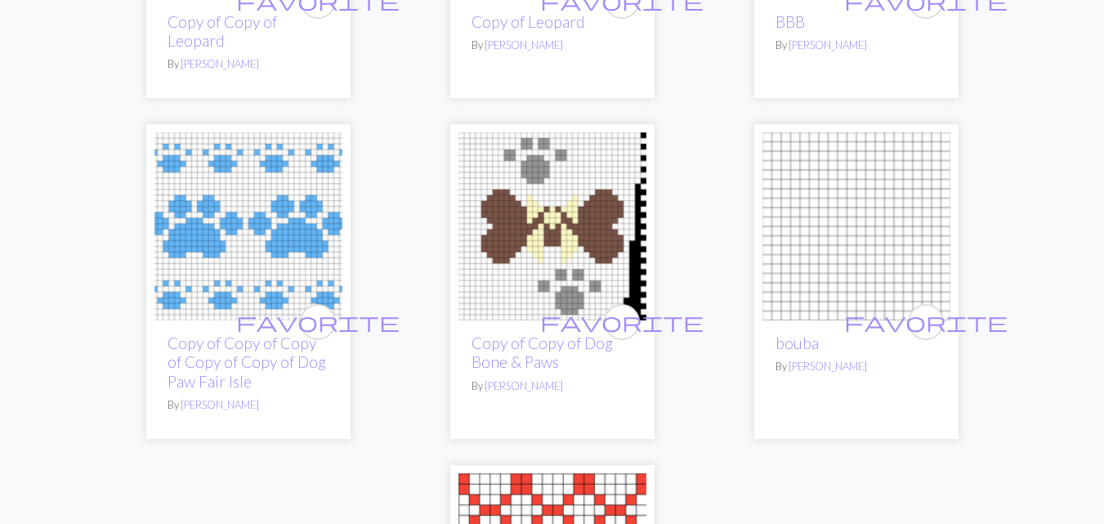
scroll to position [899, 0]
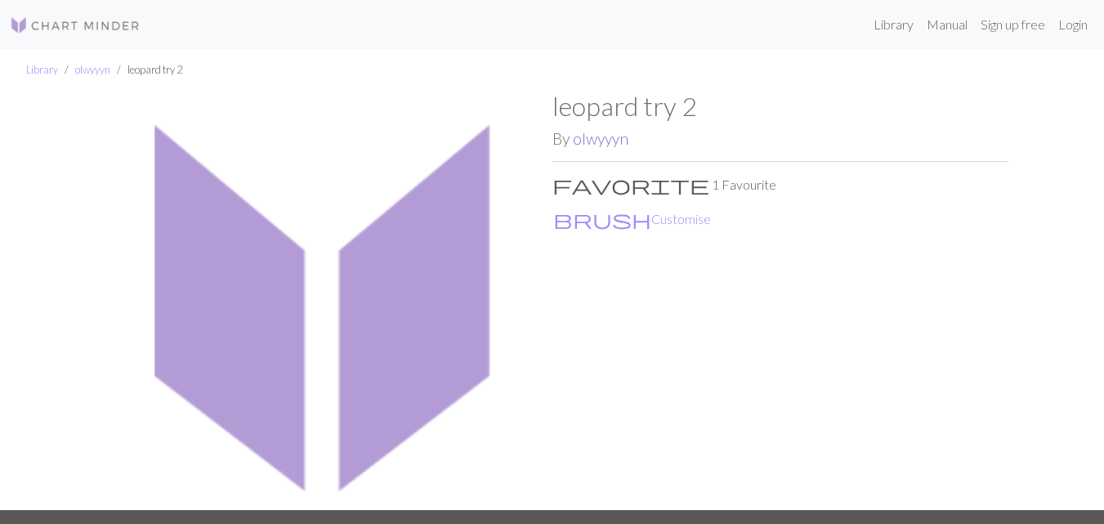
click at [598, 142] on link "olwyyyn" at bounding box center [601, 138] width 56 height 19
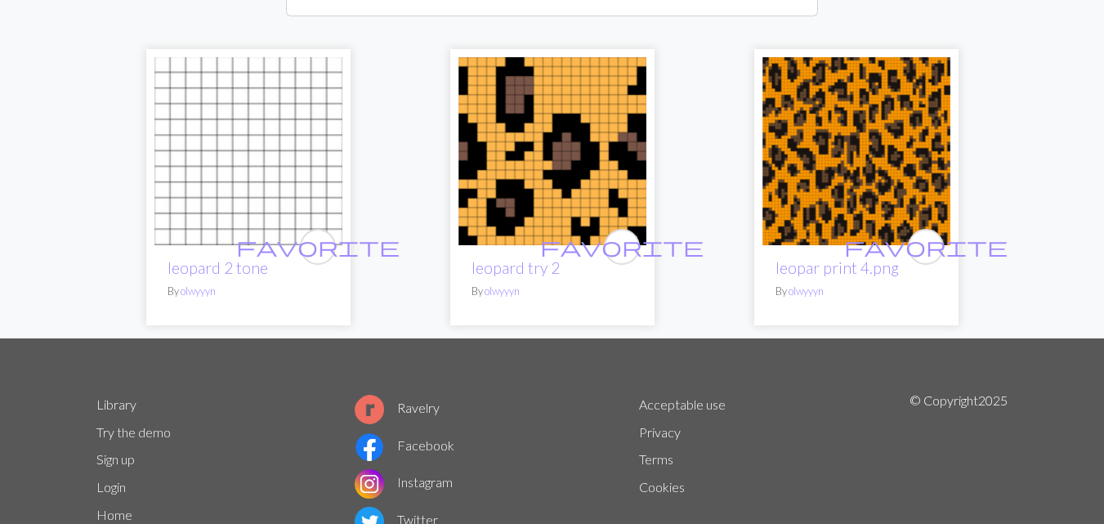
scroll to position [245, 0]
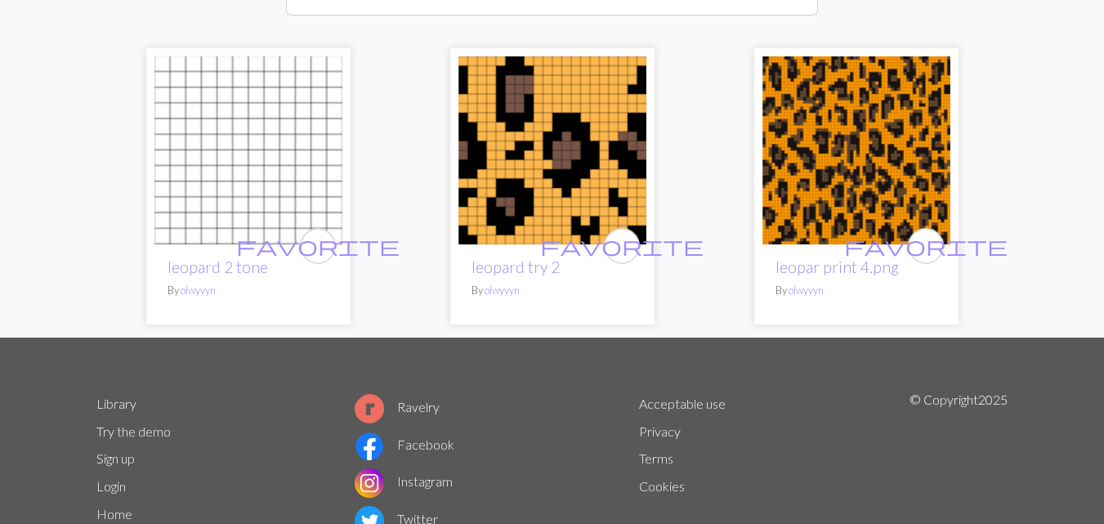
click at [495, 92] on img at bounding box center [553, 150] width 188 height 188
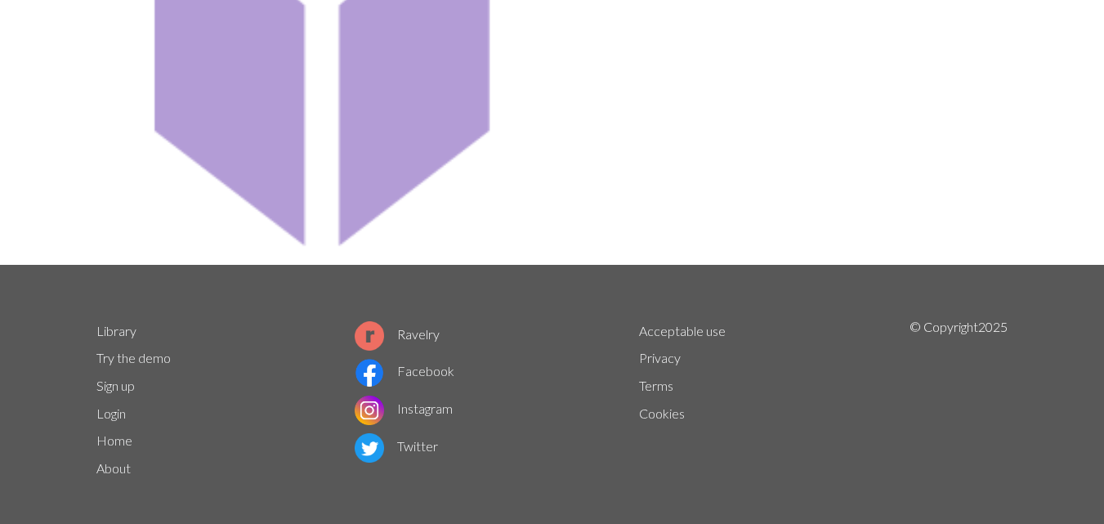
click at [377, 141] on img at bounding box center [324, 54] width 456 height 419
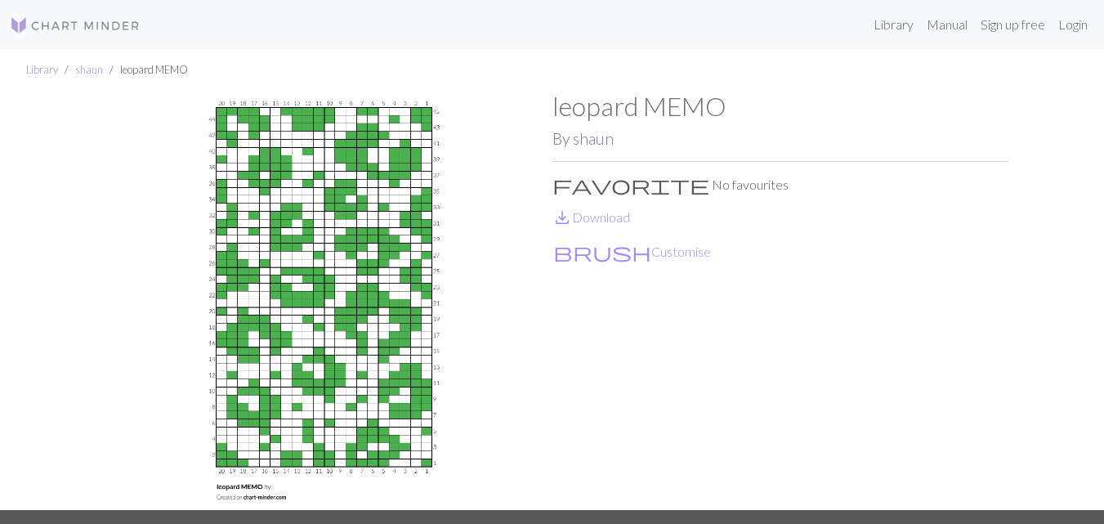
click at [594, 142] on link "shaun" at bounding box center [593, 138] width 41 height 19
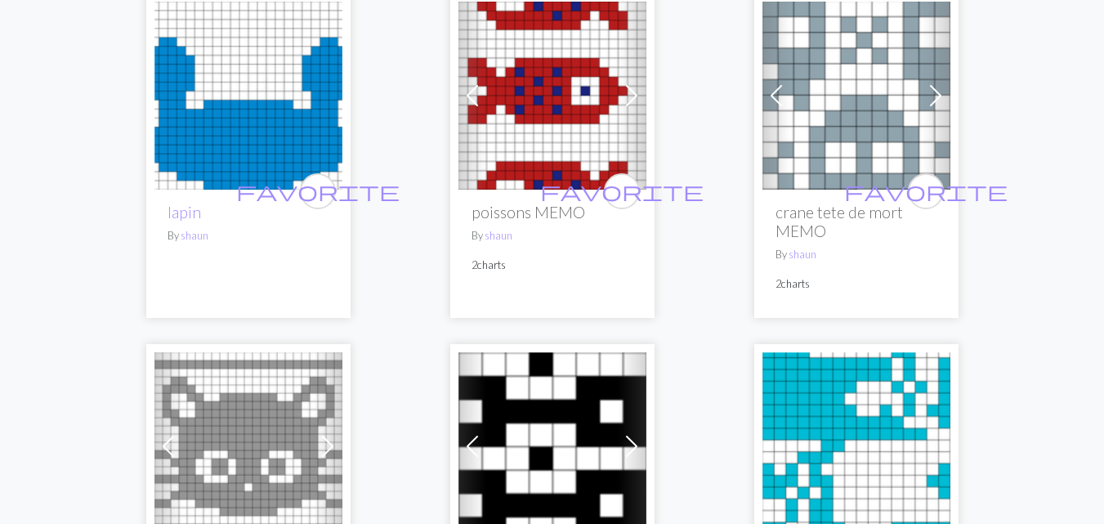
scroll to position [654, 0]
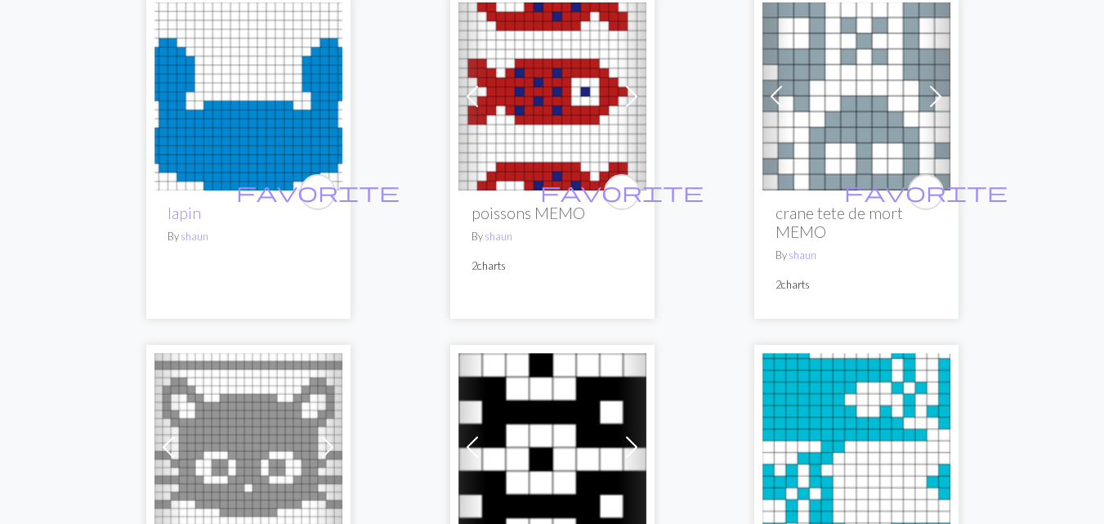
click at [937, 85] on span at bounding box center [936, 96] width 26 height 26
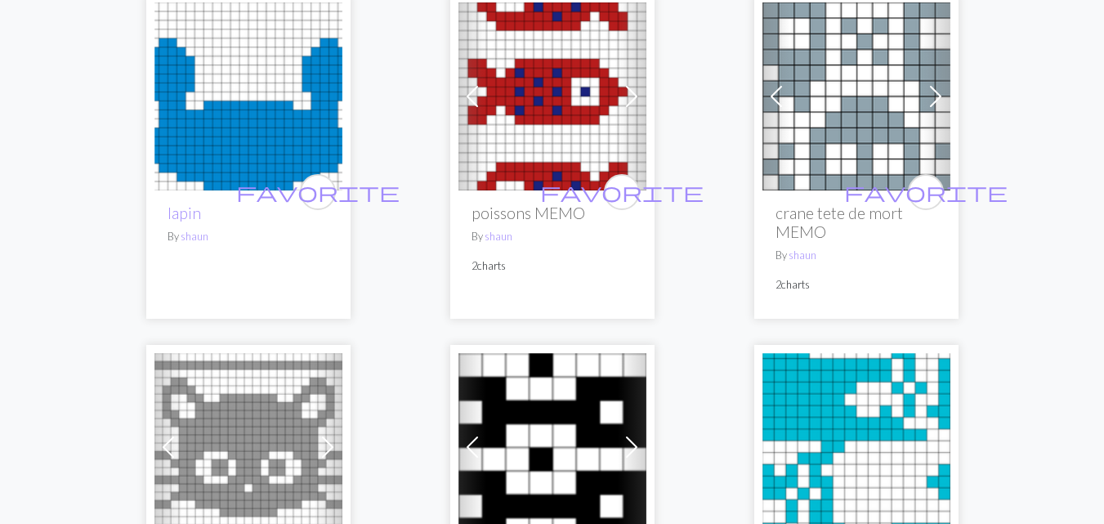
click at [773, 83] on span at bounding box center [777, 96] width 26 height 26
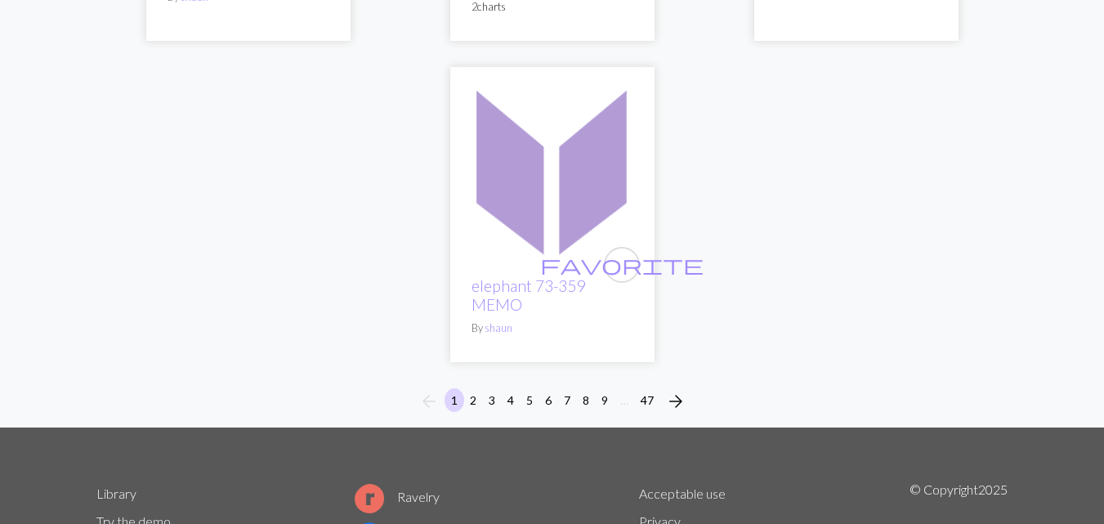
scroll to position [2118, 0]
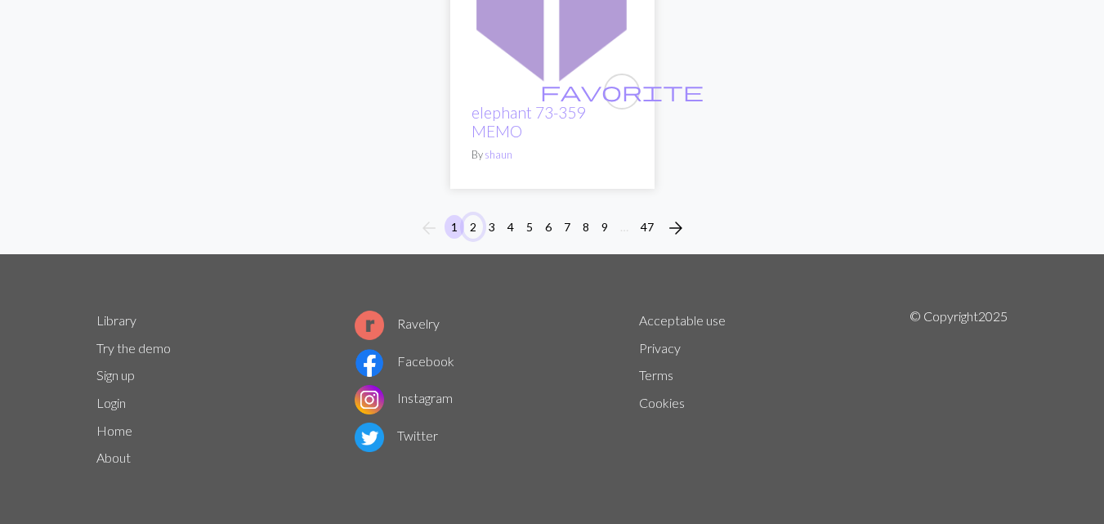
click at [470, 222] on button "2" at bounding box center [474, 227] width 20 height 24
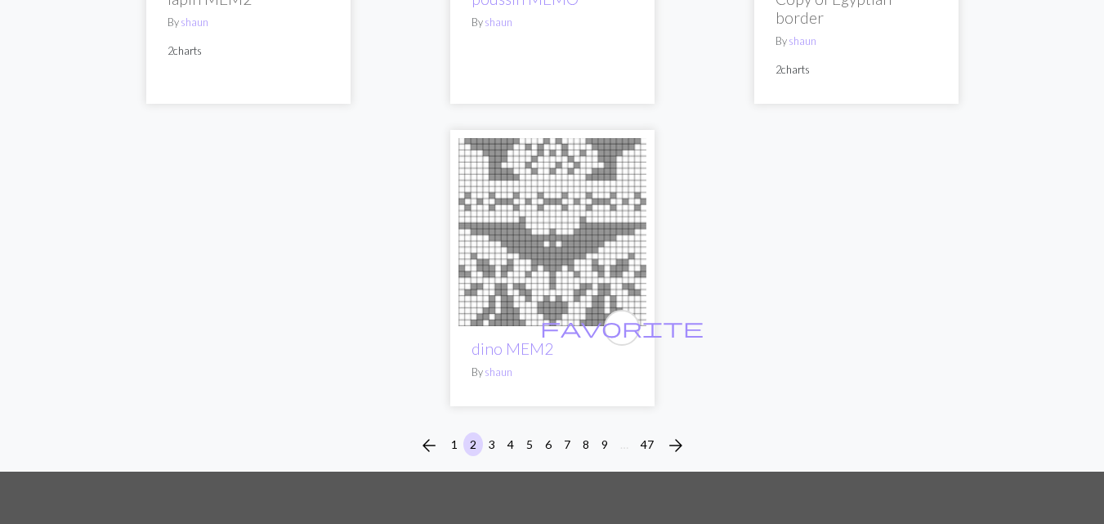
scroll to position [1962, 0]
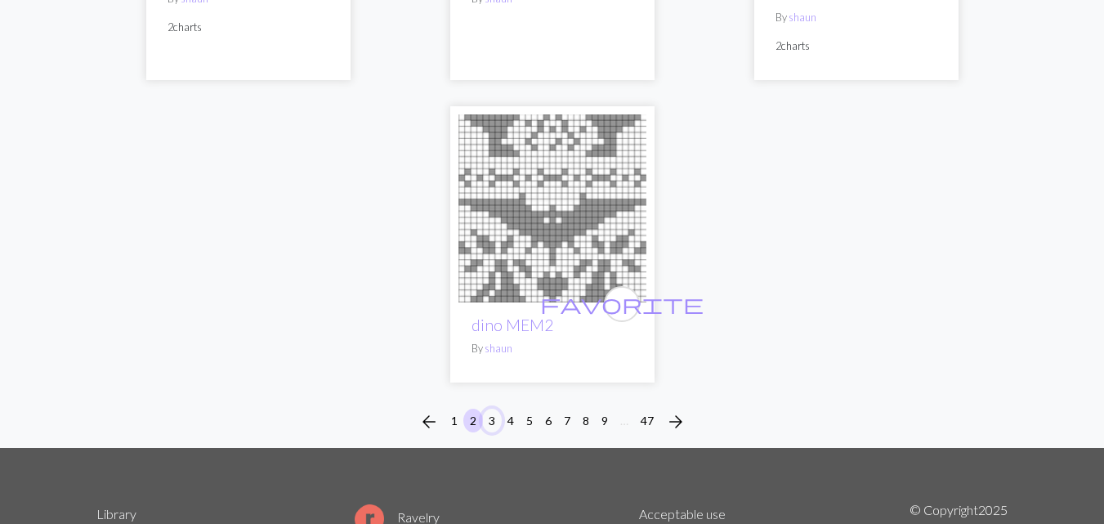
click at [487, 409] on button "3" at bounding box center [492, 421] width 20 height 24
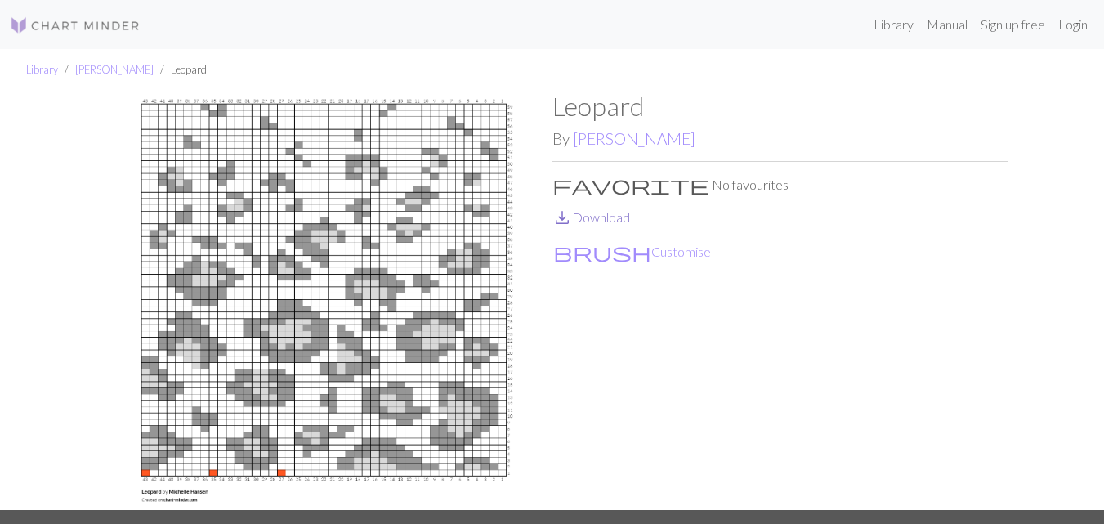
click at [620, 217] on link "save_alt Download" at bounding box center [592, 217] width 78 height 16
click at [638, 138] on link "Michelle Hansen" at bounding box center [634, 138] width 123 height 19
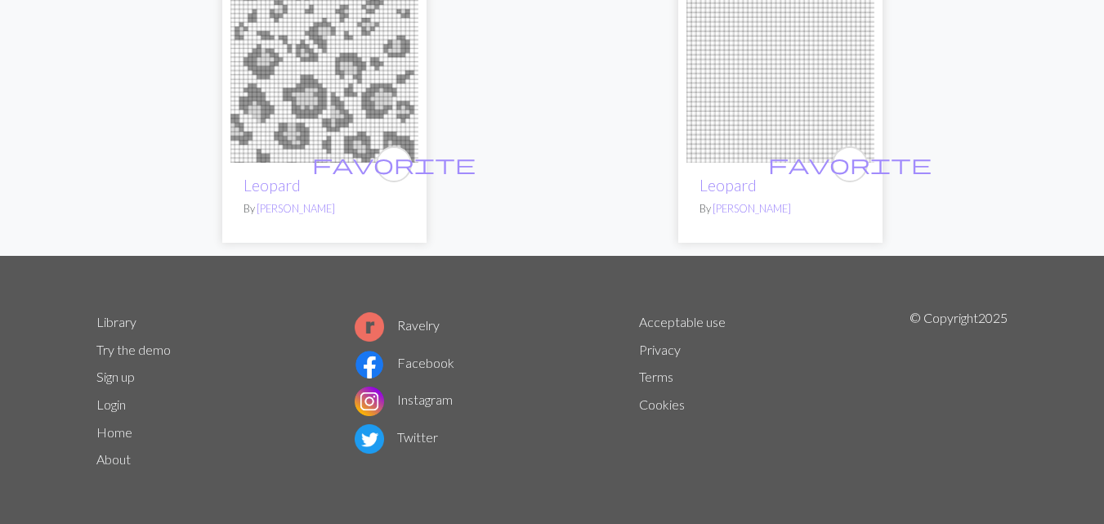
scroll to position [82, 0]
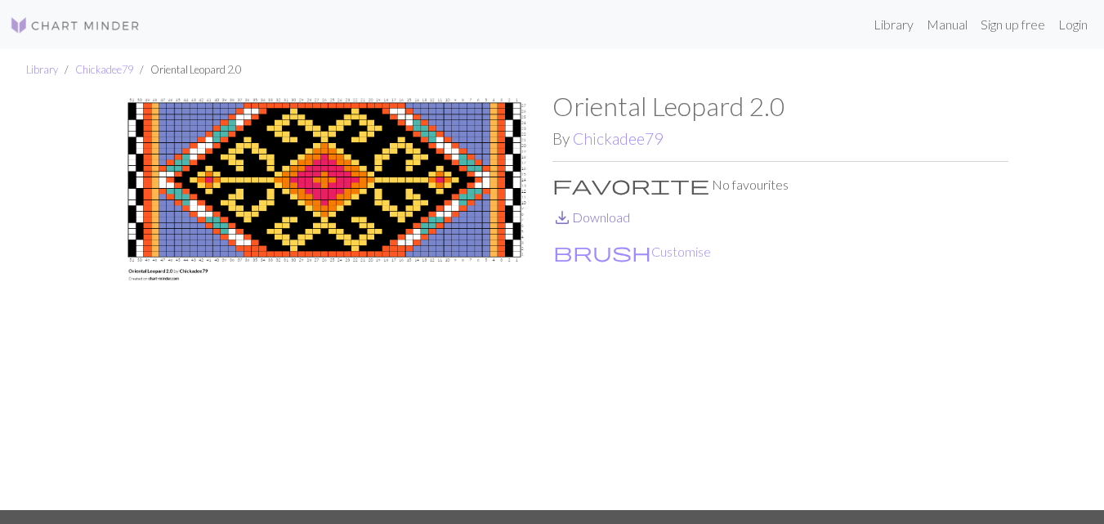
click at [594, 215] on link "save_alt Download" at bounding box center [592, 217] width 78 height 16
drag, startPoint x: 624, startPoint y: 142, endPoint x: 621, endPoint y: 152, distance: 10.1
click at [624, 142] on link "Chickadee79" at bounding box center [618, 138] width 90 height 19
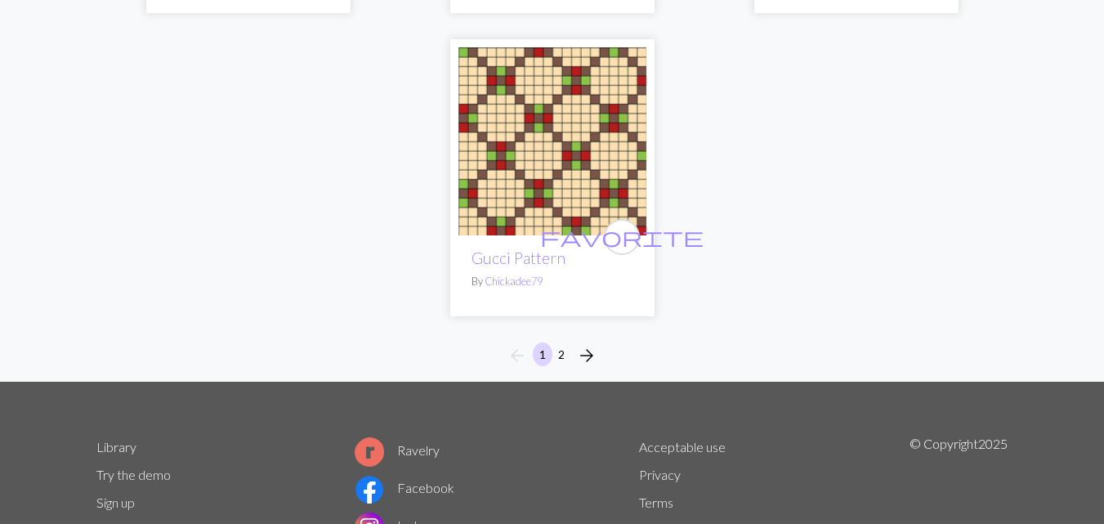
scroll to position [1880, 0]
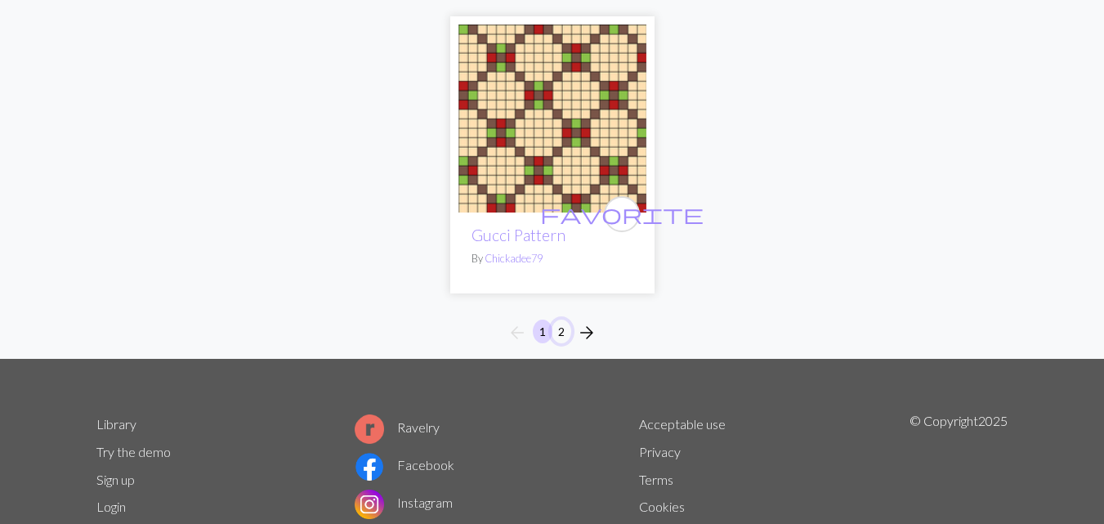
click at [565, 334] on button "2" at bounding box center [562, 332] width 20 height 24
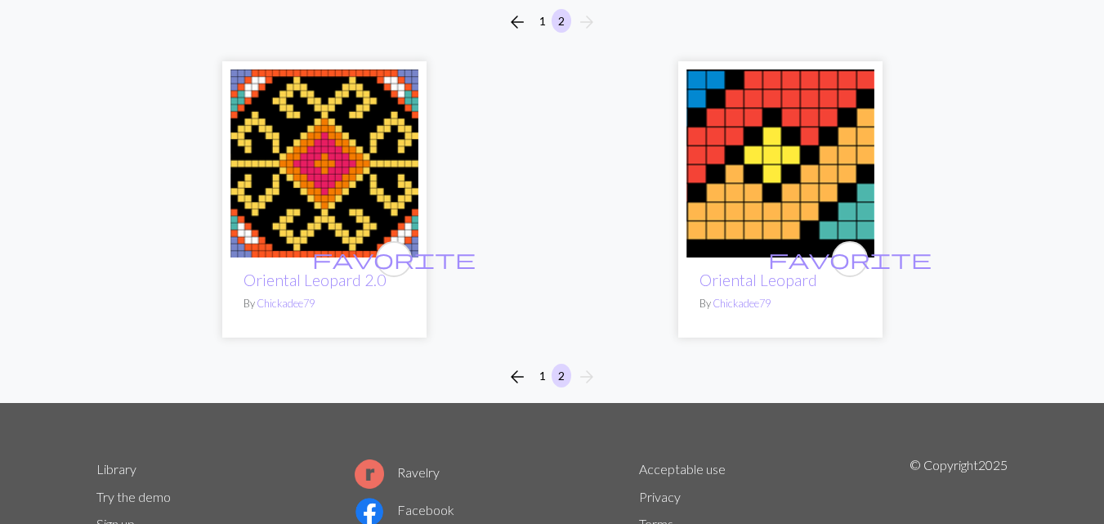
scroll to position [245, 0]
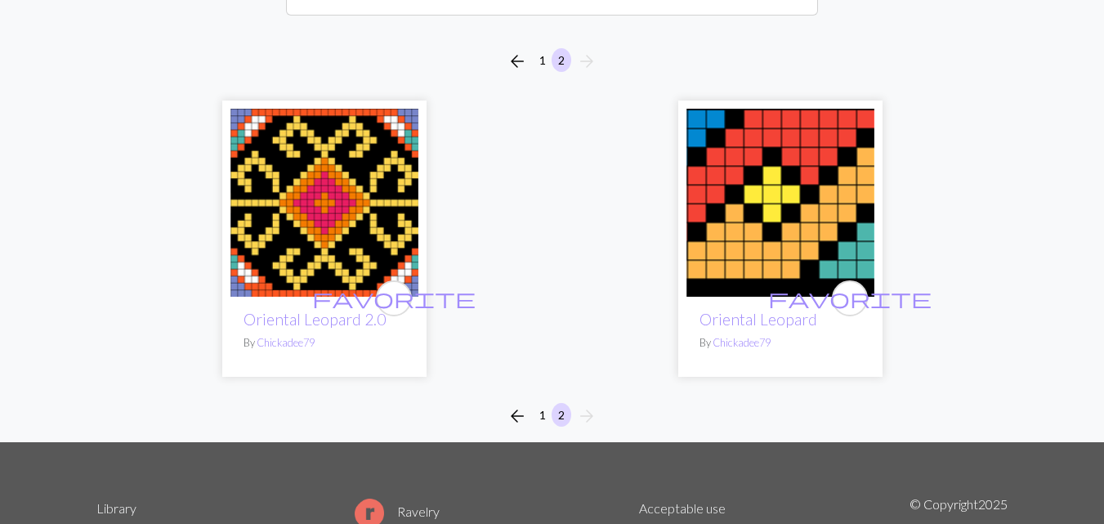
click at [810, 204] on img at bounding box center [781, 203] width 188 height 188
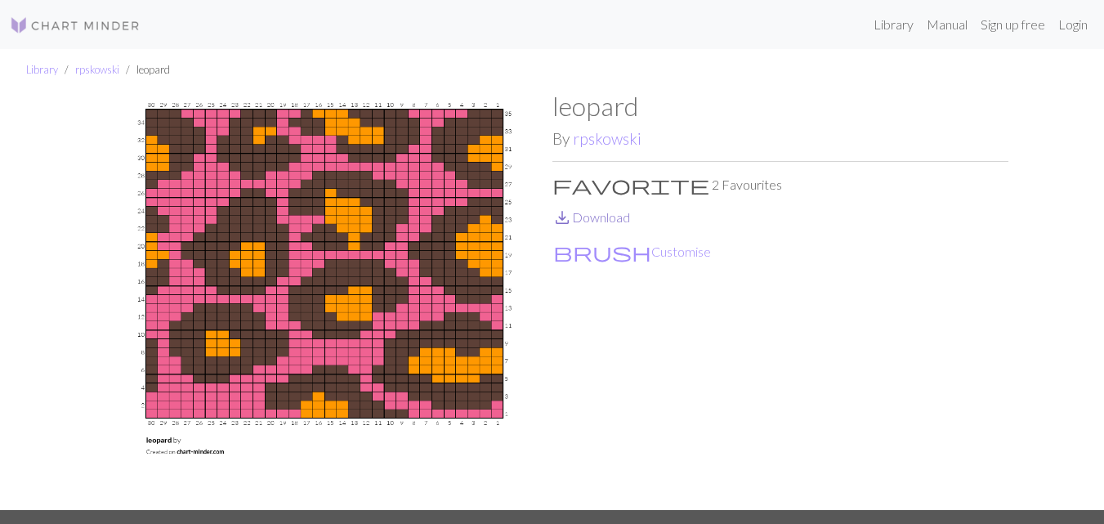
click at [583, 222] on link "save_alt Download" at bounding box center [592, 217] width 78 height 16
click at [607, 137] on link "rpskowski" at bounding box center [607, 138] width 69 height 19
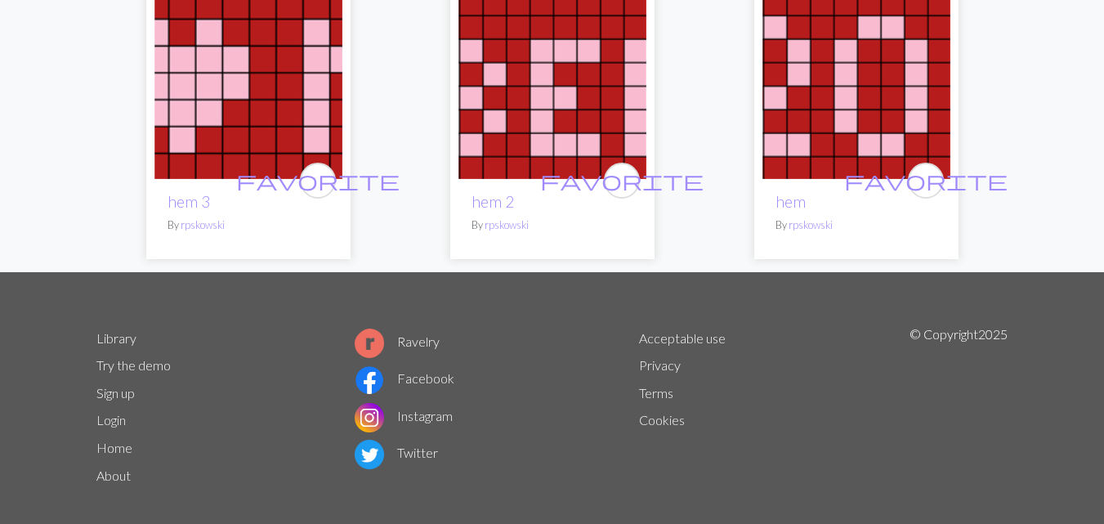
scroll to position [934, 0]
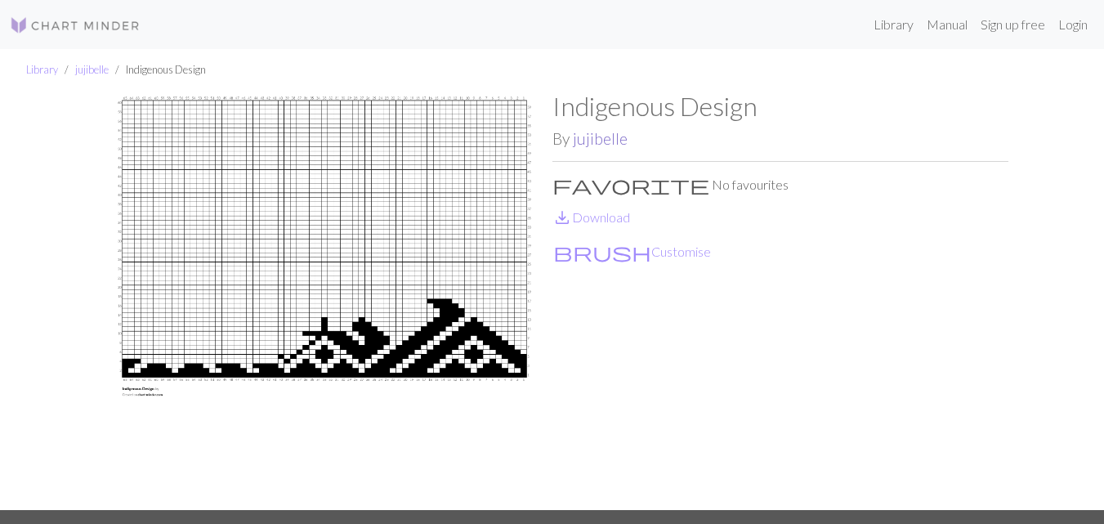
click at [599, 136] on link "jujibelle" at bounding box center [600, 138] width 55 height 19
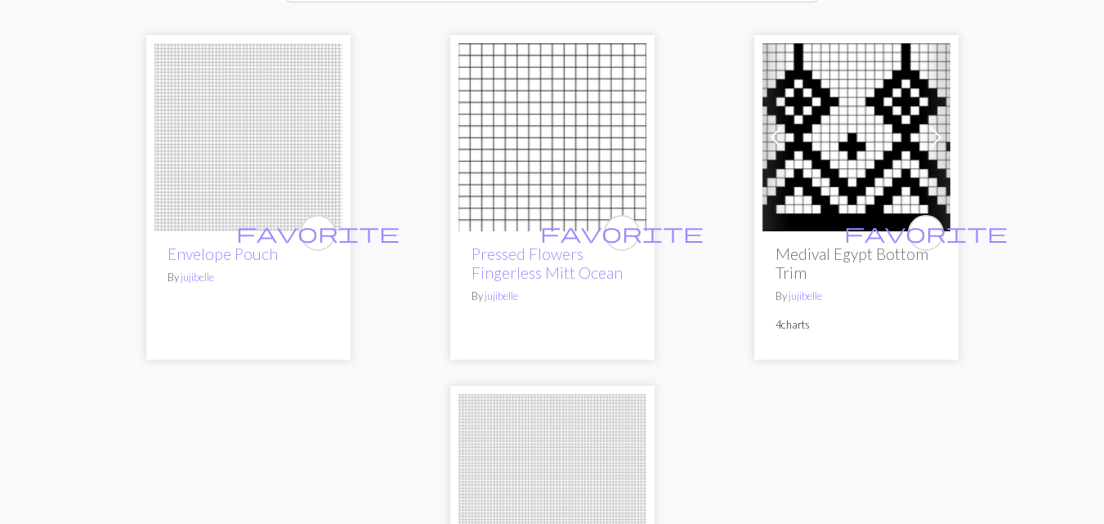
scroll to position [245, 0]
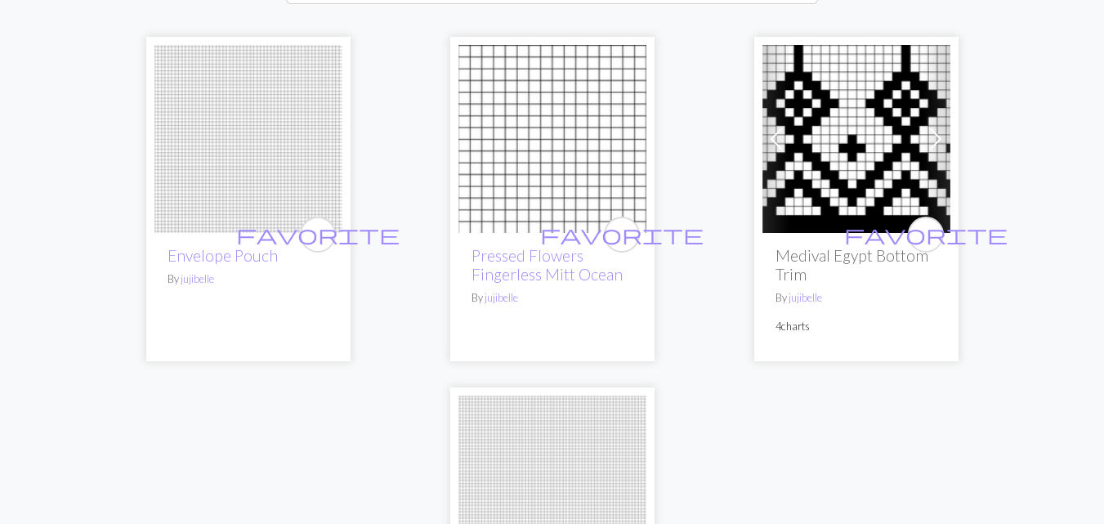
click at [863, 116] on img at bounding box center [857, 139] width 188 height 188
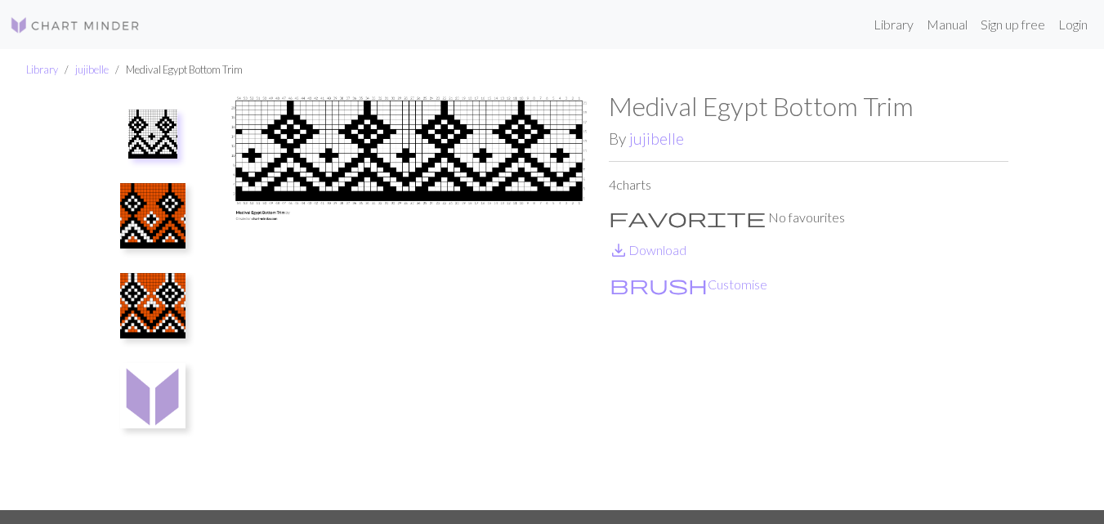
click at [141, 210] on img at bounding box center [152, 215] width 65 height 65
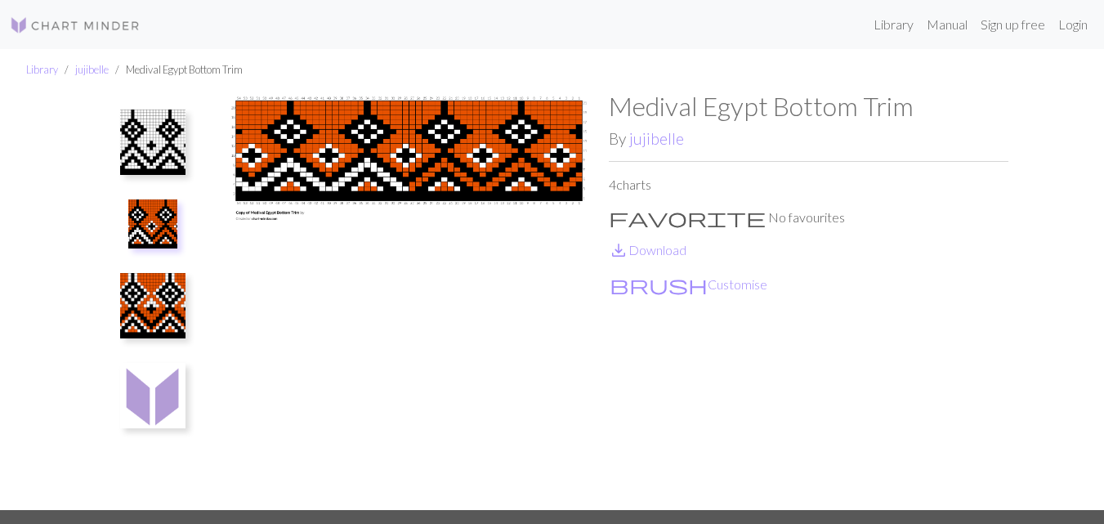
click at [132, 273] on img at bounding box center [152, 305] width 65 height 65
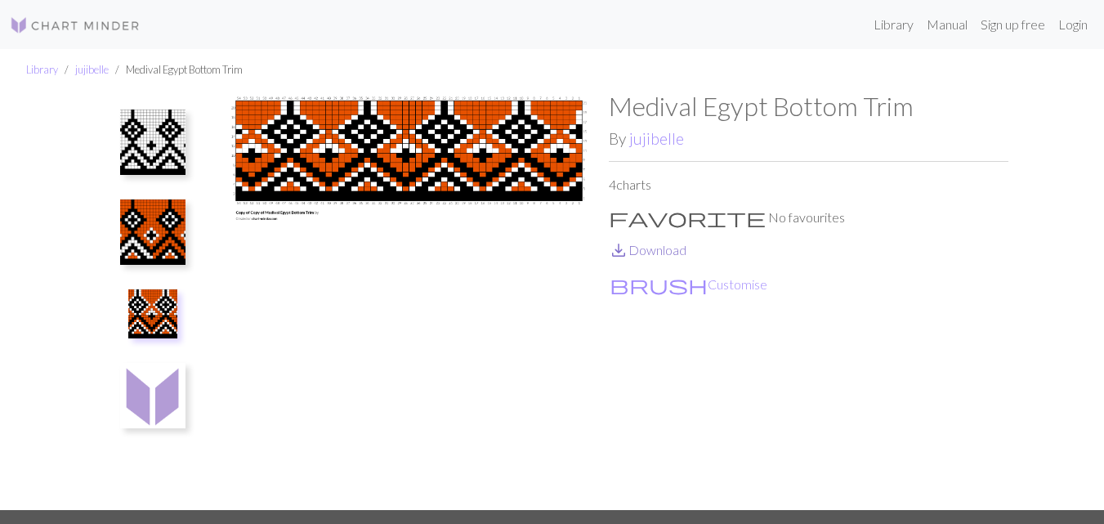
click at [668, 253] on link "save_alt Download" at bounding box center [648, 250] width 78 height 16
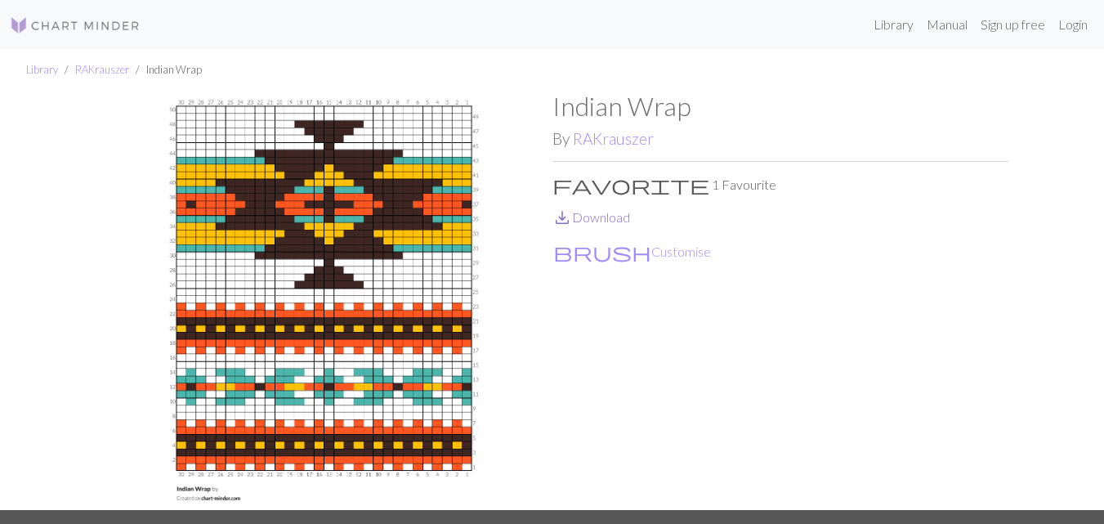
click at [597, 215] on link "save_alt Download" at bounding box center [592, 217] width 78 height 16
click at [619, 143] on link "RAKrauszer" at bounding box center [613, 138] width 81 height 19
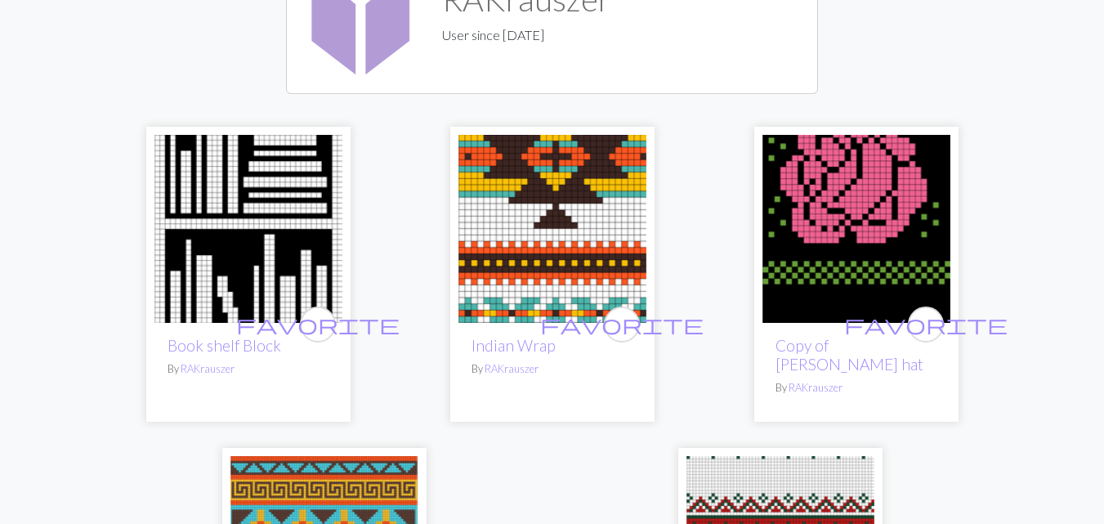
scroll to position [163, 0]
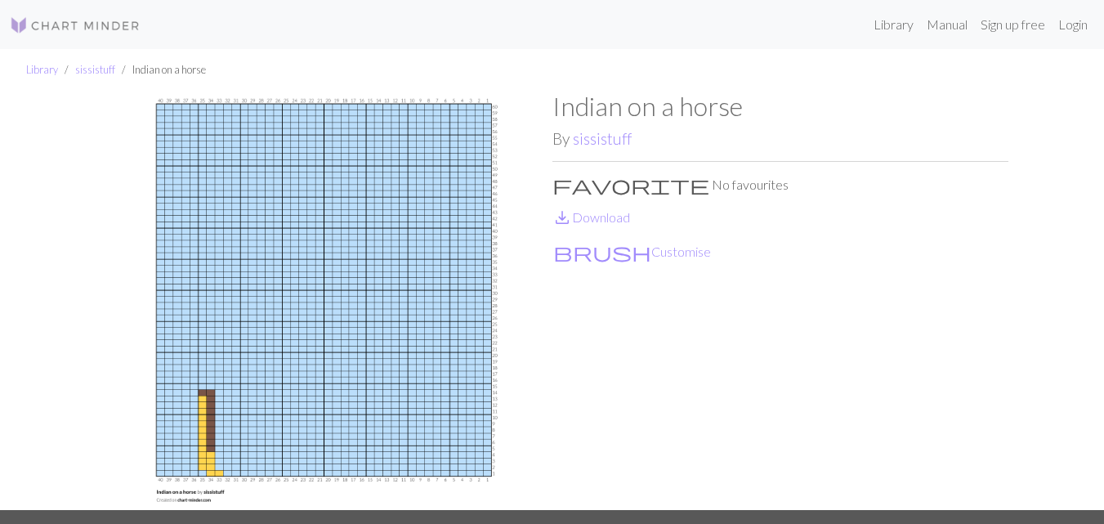
click at [385, 292] on img at bounding box center [324, 300] width 456 height 419
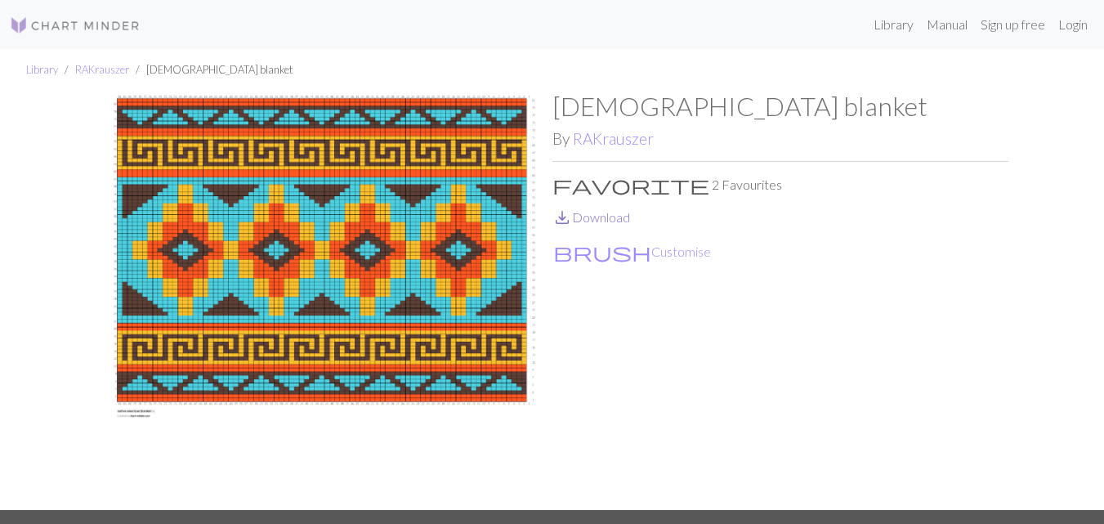
click at [592, 218] on link "save_alt Download" at bounding box center [592, 217] width 78 height 16
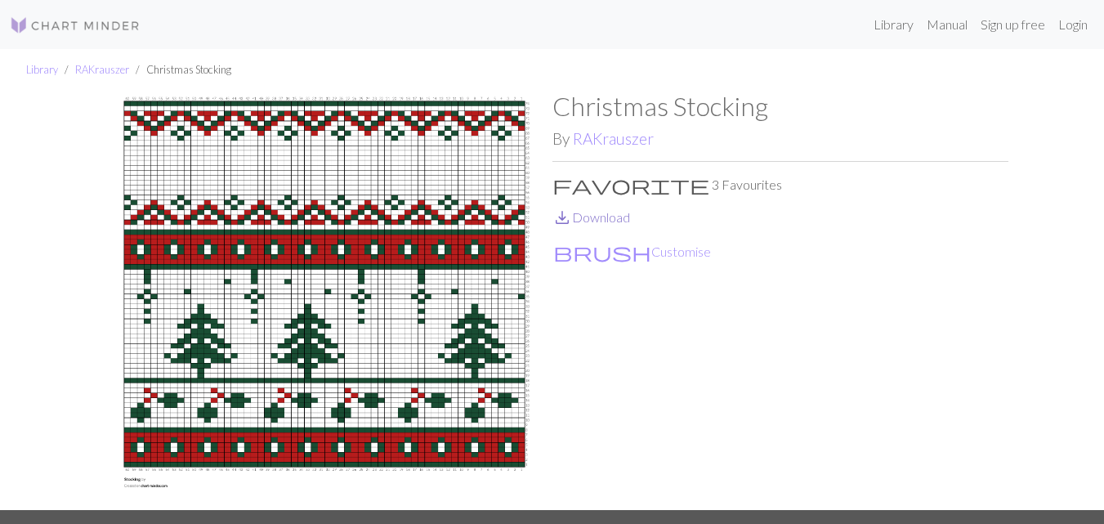
click at [589, 213] on link "save_alt Download" at bounding box center [592, 217] width 78 height 16
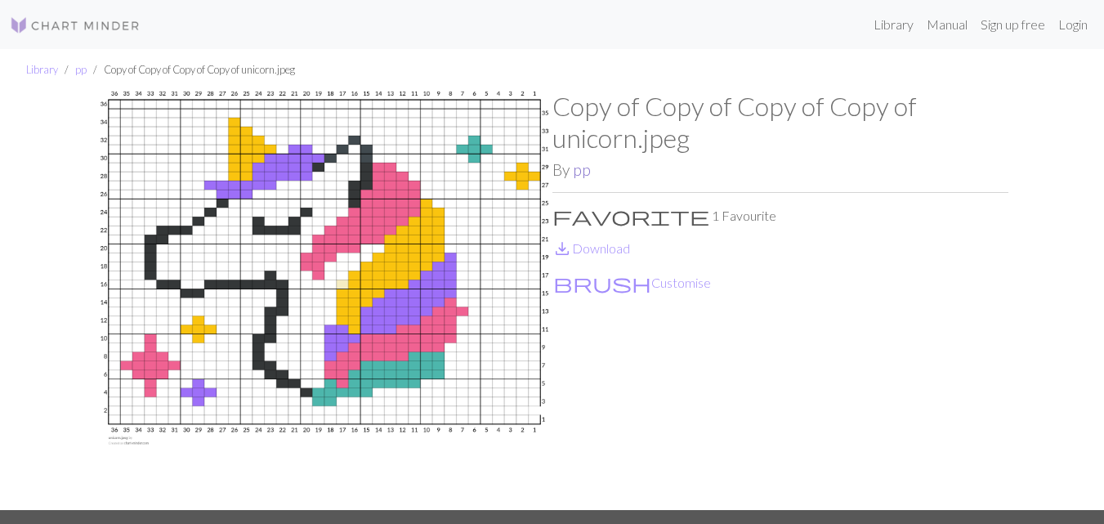
click at [587, 168] on link "pp" at bounding box center [582, 169] width 18 height 19
click at [613, 252] on link "save_alt Download" at bounding box center [592, 248] width 78 height 16
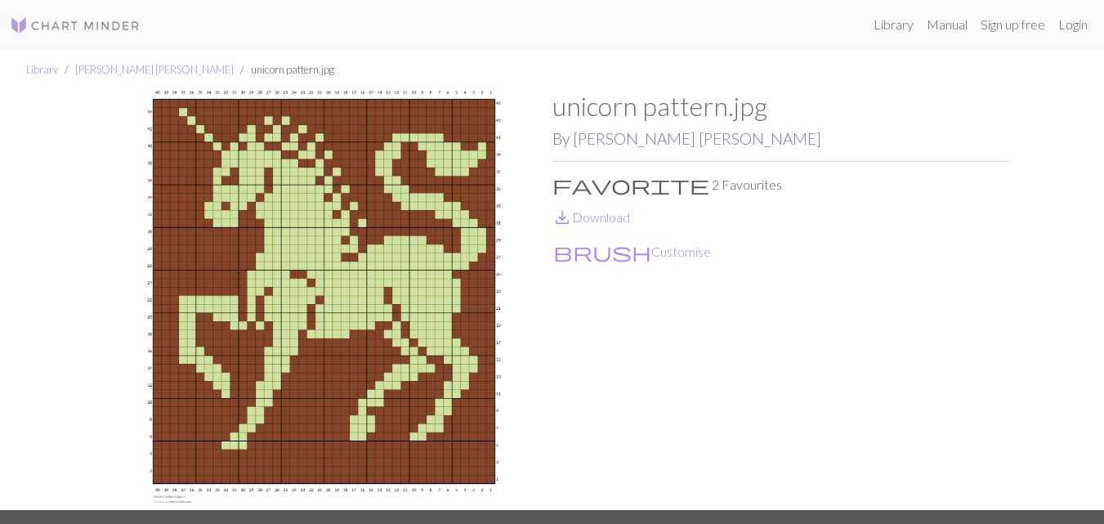
click at [618, 141] on link "Killian Carr" at bounding box center [697, 138] width 249 height 19
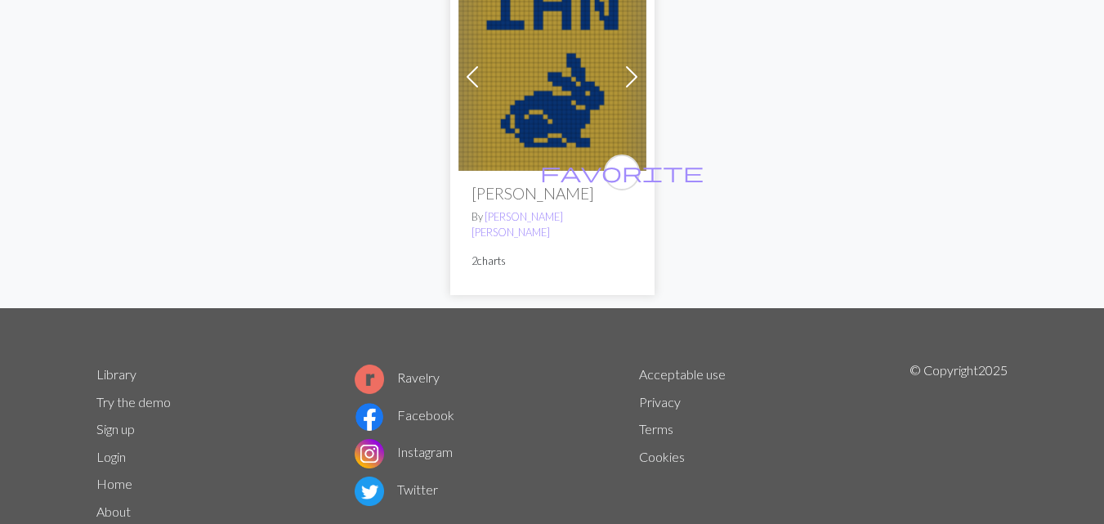
scroll to position [654, 0]
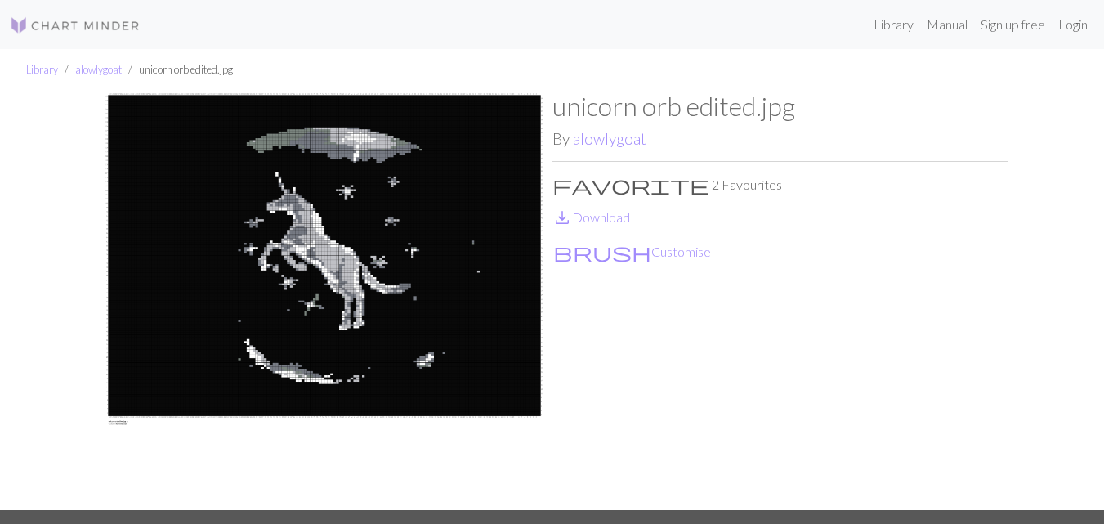
click at [347, 154] on img at bounding box center [324, 300] width 456 height 419
click at [610, 136] on link "alowlygoat" at bounding box center [610, 138] width 74 height 19
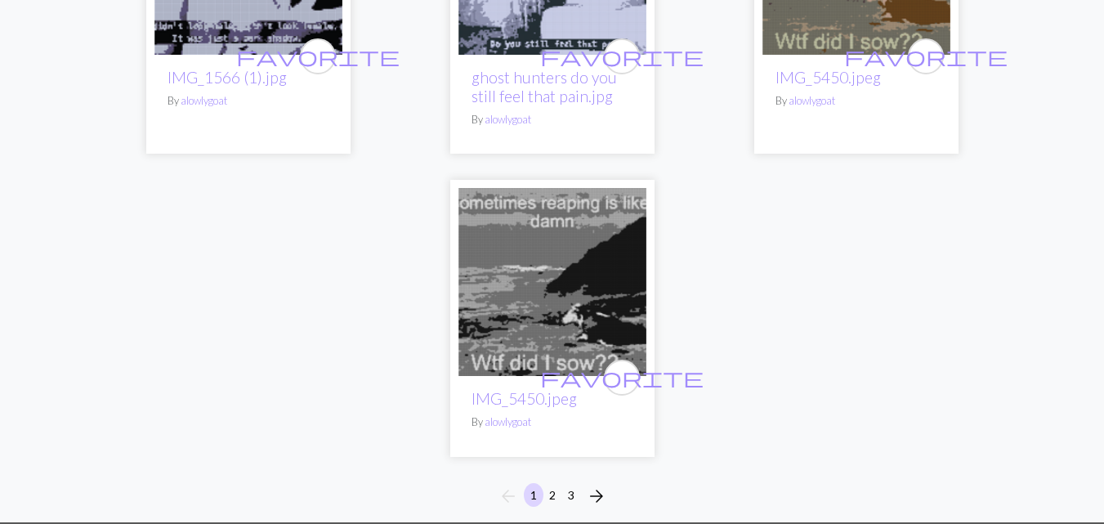
scroll to position [1962, 0]
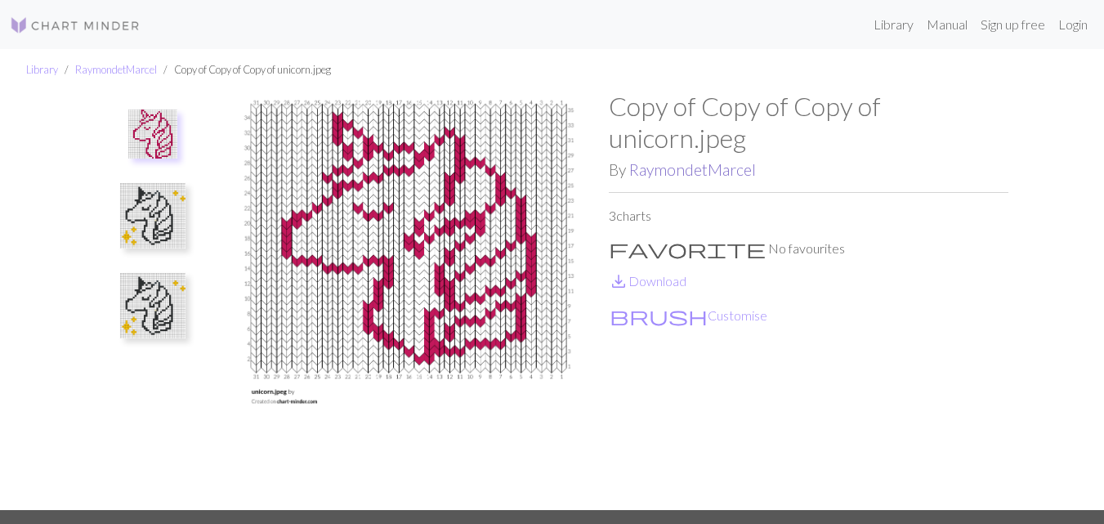
click at [680, 171] on link "RaymondetMarcel" at bounding box center [692, 169] width 127 height 19
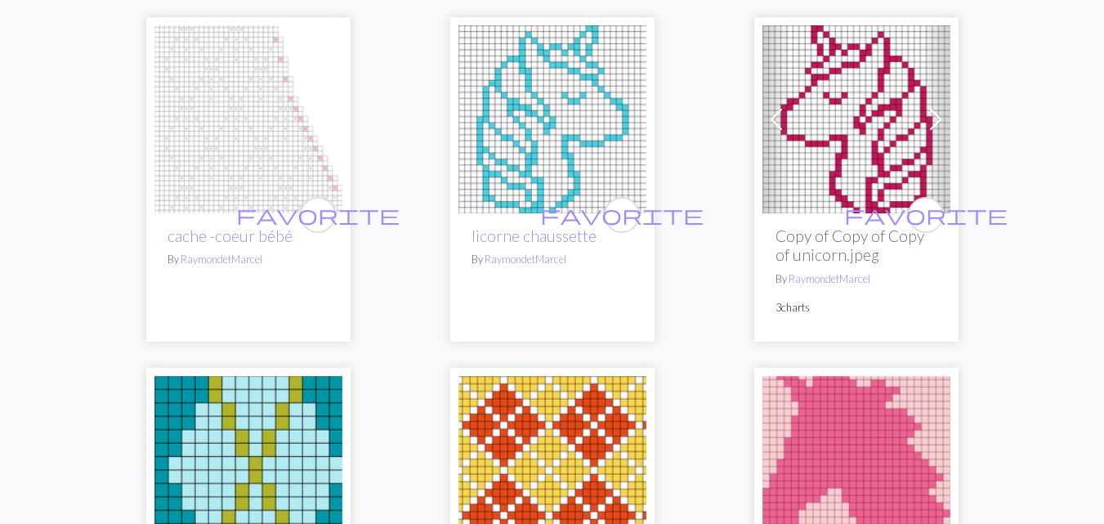
scroll to position [572, 0]
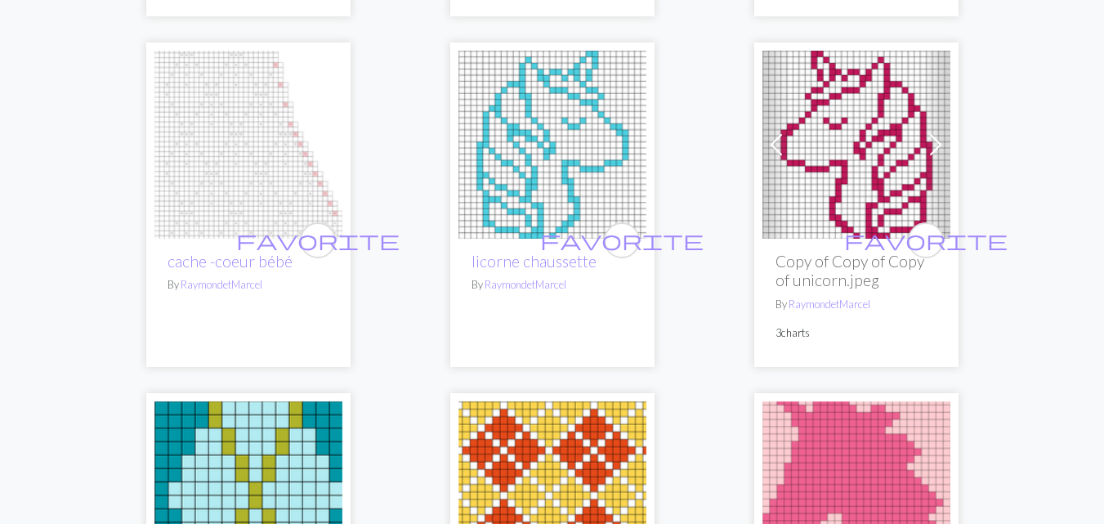
click at [866, 145] on img at bounding box center [857, 145] width 188 height 188
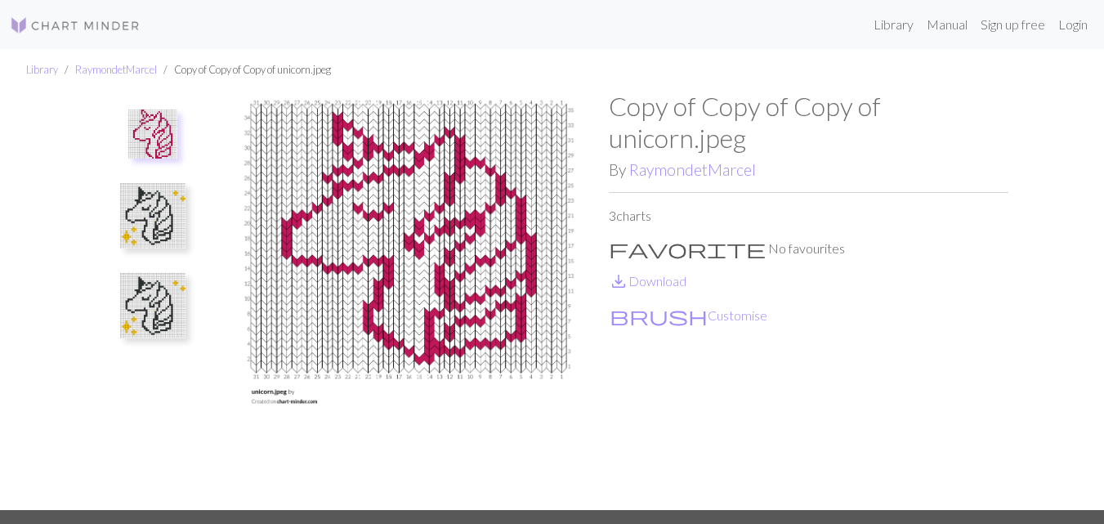
click at [137, 233] on img at bounding box center [152, 215] width 65 height 65
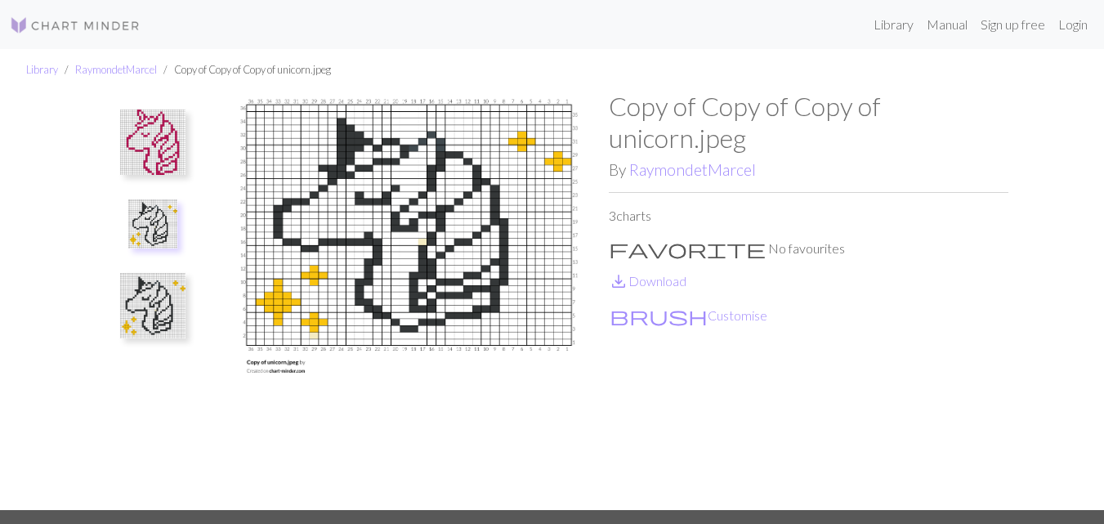
click at [174, 320] on img at bounding box center [152, 305] width 65 height 65
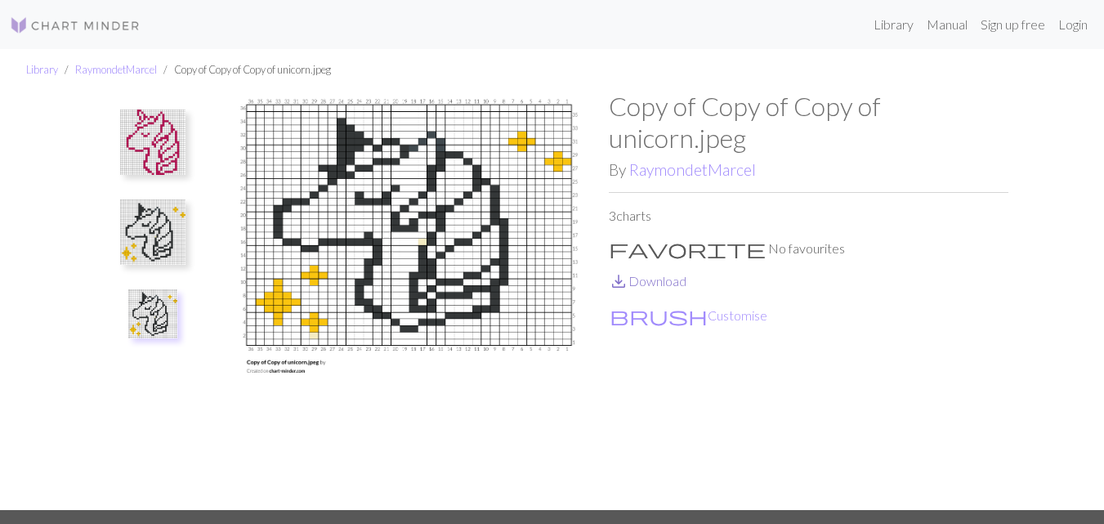
click at [660, 280] on link "save_alt Download" at bounding box center [648, 281] width 78 height 16
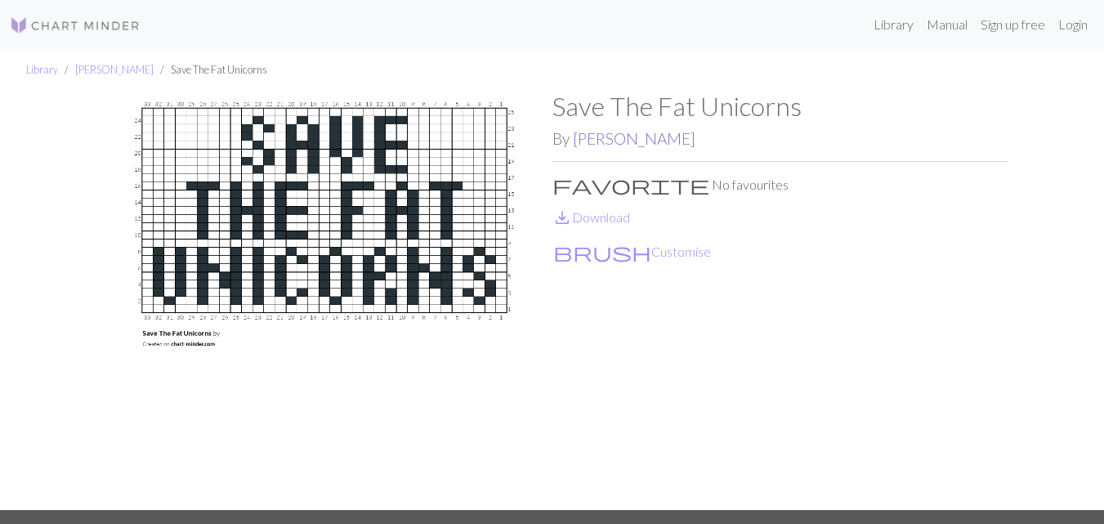
click at [593, 133] on link "[PERSON_NAME]" at bounding box center [634, 138] width 123 height 19
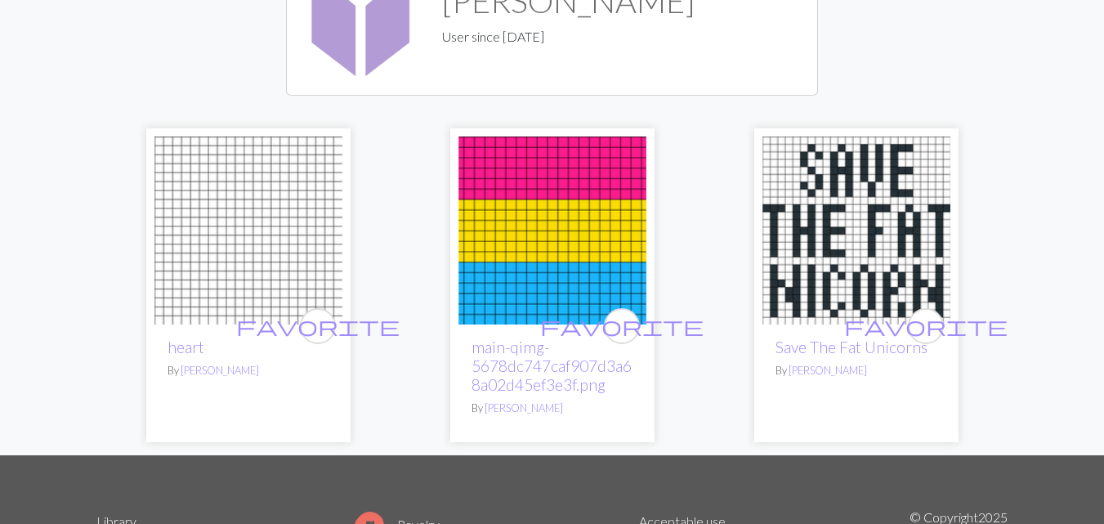
scroll to position [163, 0]
